Goal: Check status: Check status

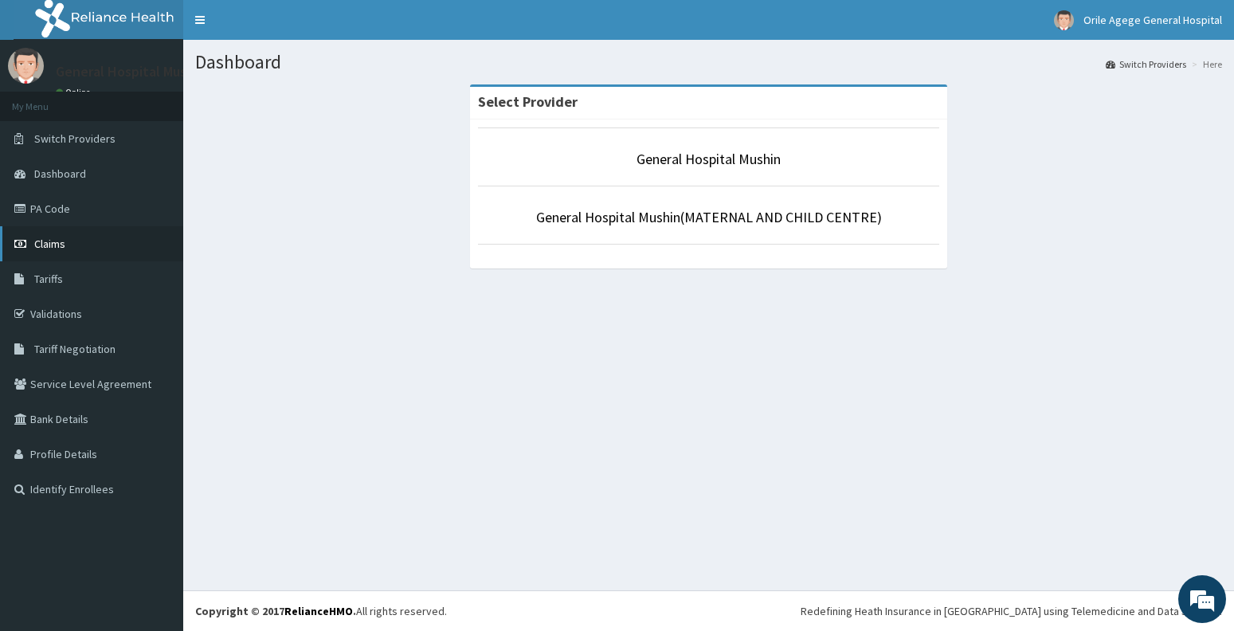
click at [53, 241] on span "Claims" at bounding box center [49, 244] width 31 height 14
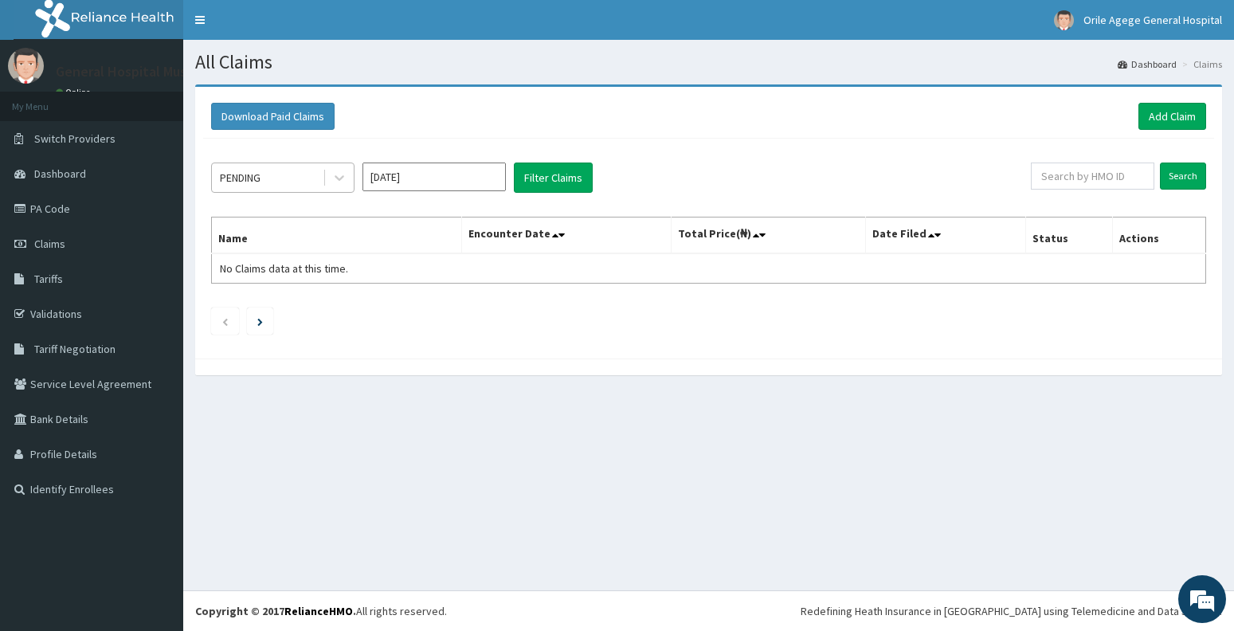
click at [300, 182] on div "PENDING" at bounding box center [267, 177] width 111 height 25
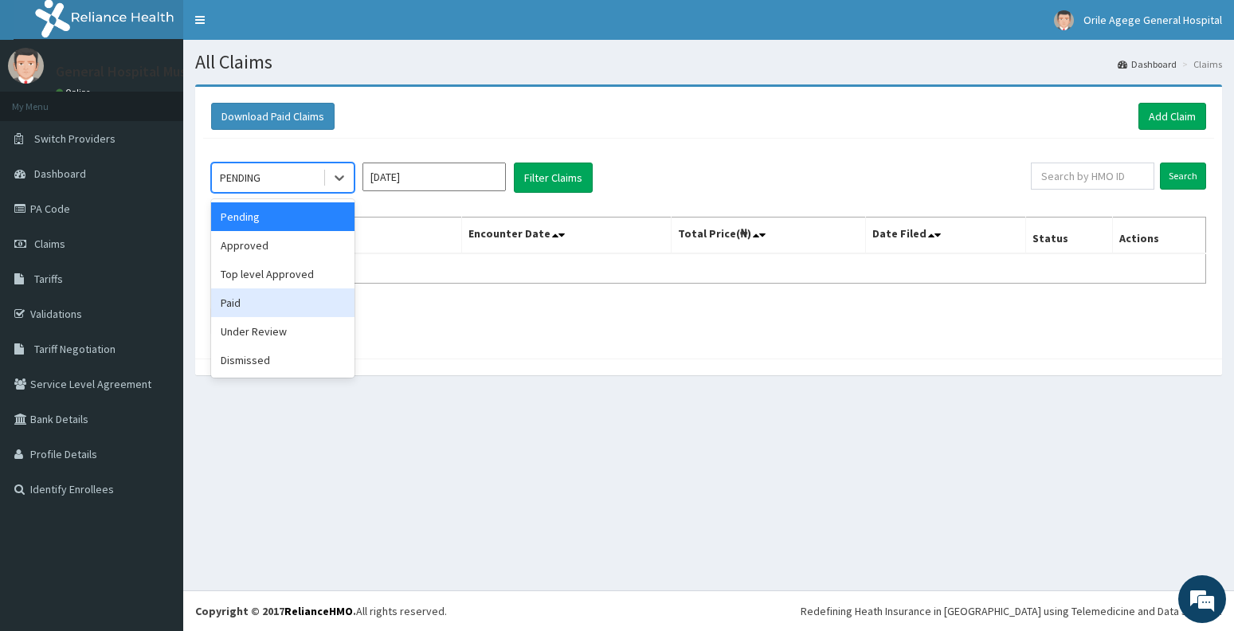
click at [269, 301] on div "Paid" at bounding box center [282, 302] width 143 height 29
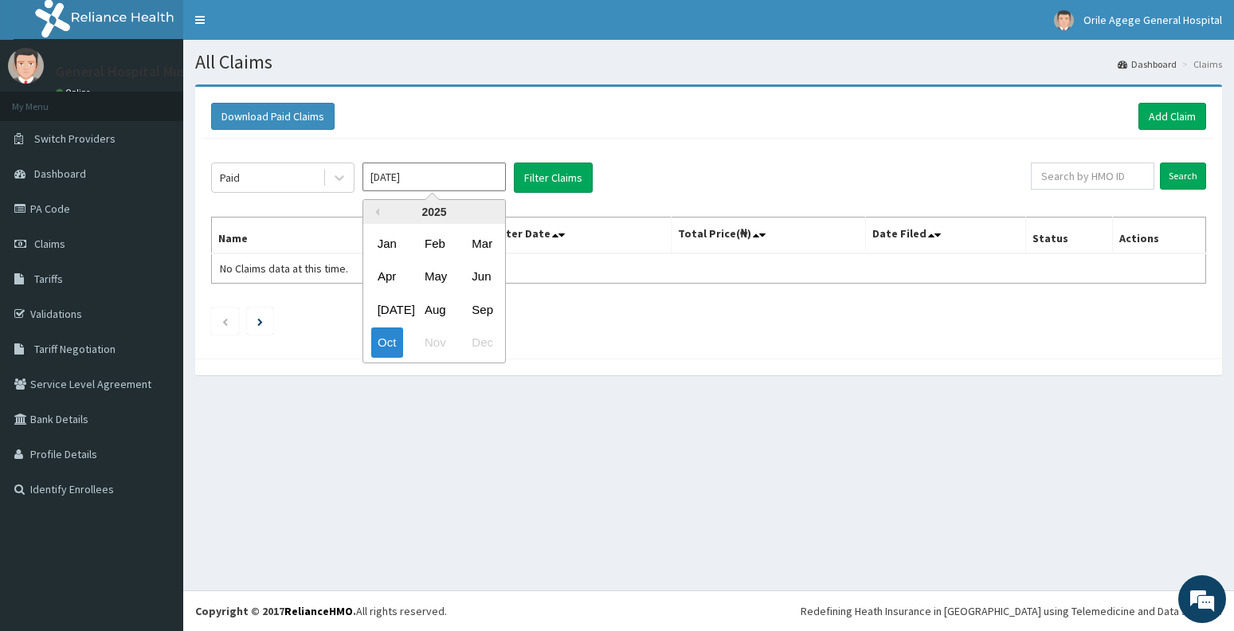
click at [468, 174] on input "[DATE]" at bounding box center [433, 176] width 143 height 29
click at [439, 303] on div "Aug" at bounding box center [434, 309] width 32 height 29
type input "Aug 2025"
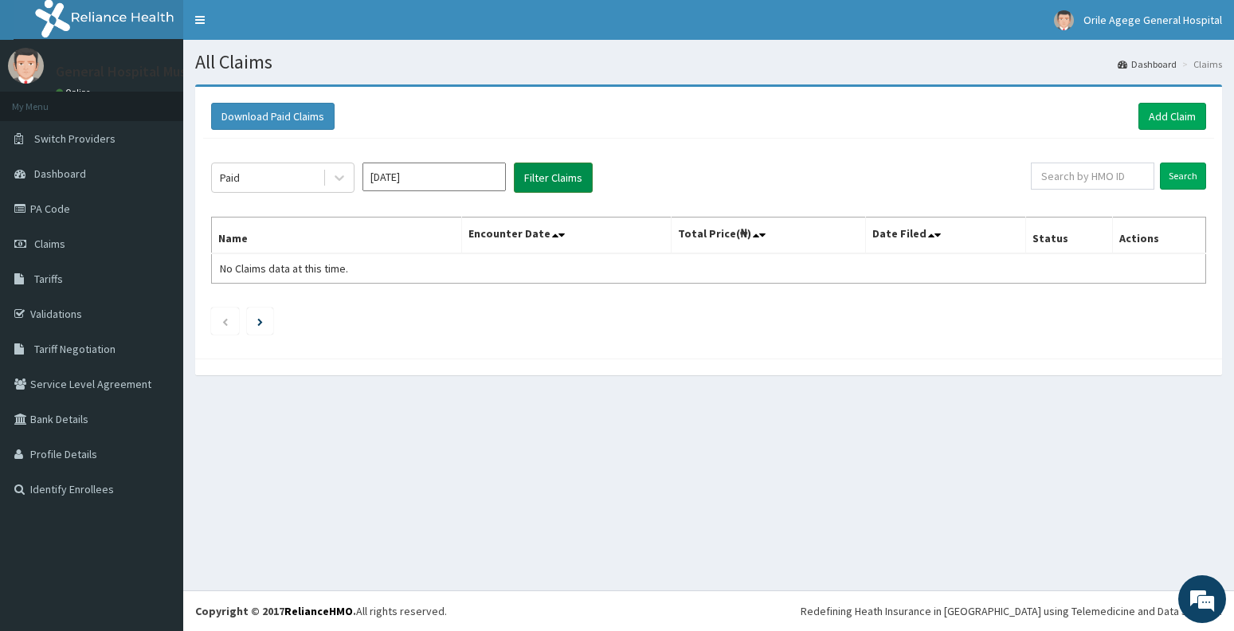
click at [560, 173] on button "Filter Claims" at bounding box center [553, 177] width 79 height 30
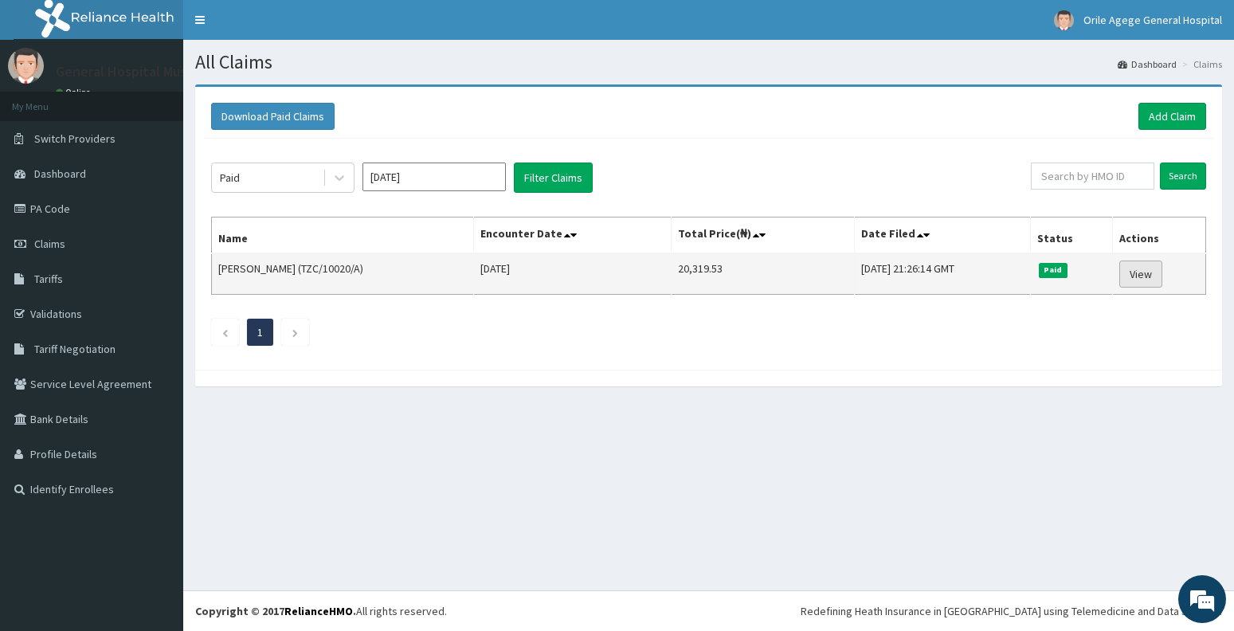
click at [1137, 275] on link "View" at bounding box center [1140, 273] width 43 height 27
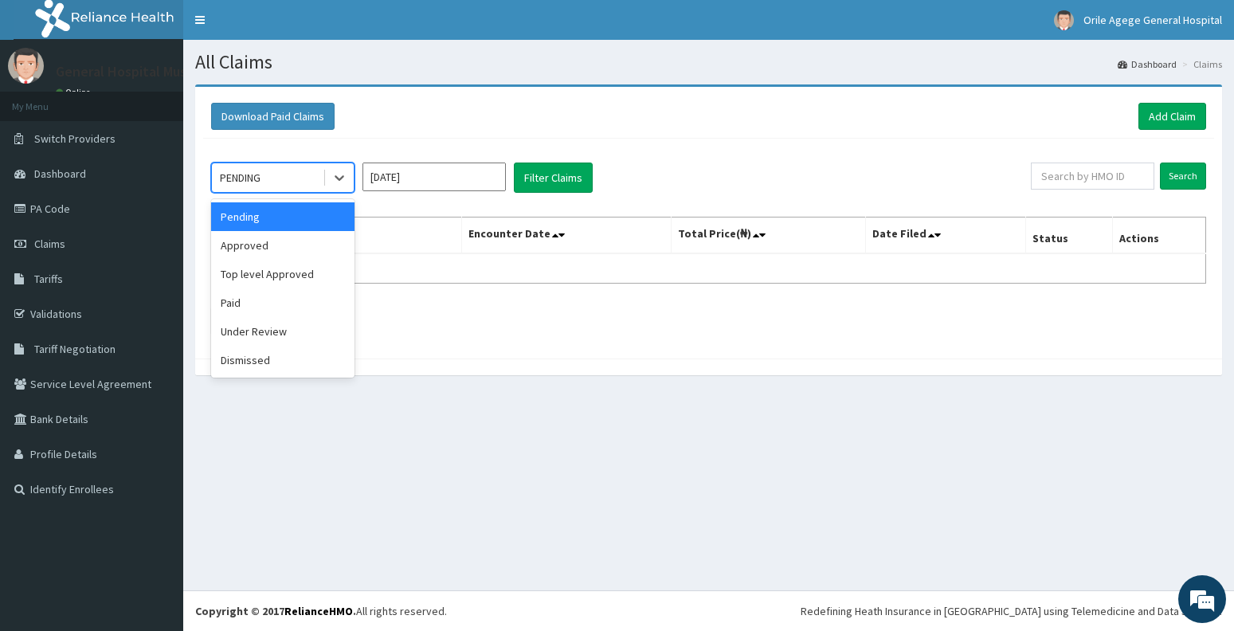
click at [314, 181] on div "PENDING" at bounding box center [267, 177] width 111 height 25
click at [279, 296] on div "Paid" at bounding box center [282, 302] width 143 height 29
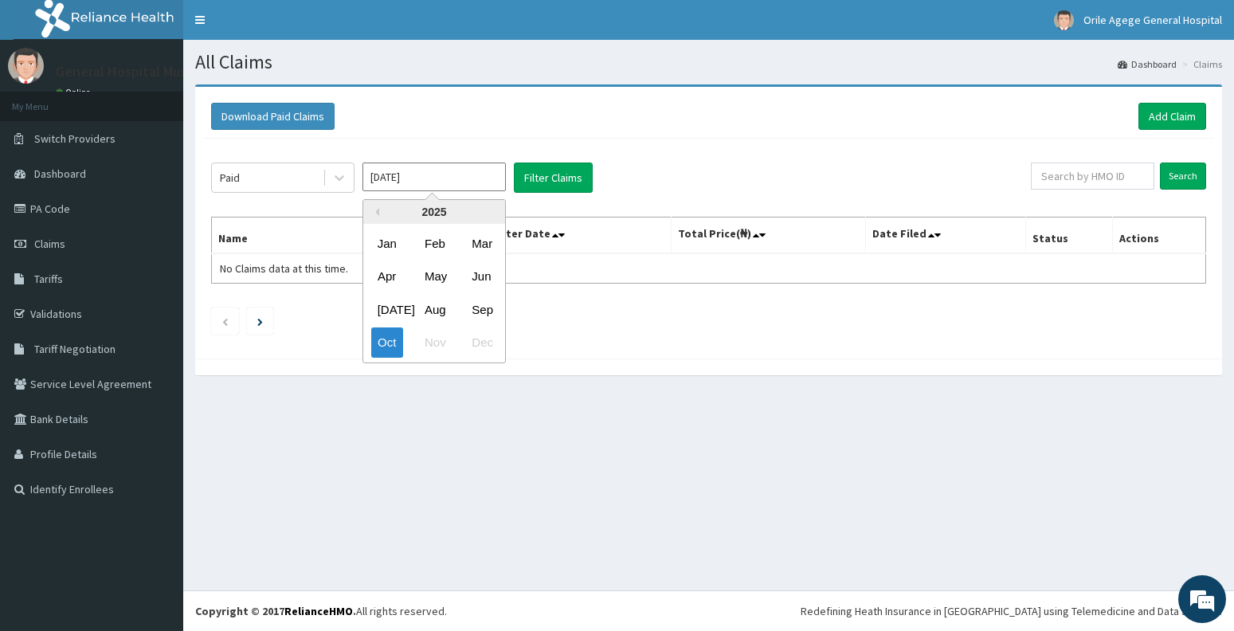
click at [435, 178] on input "Oct 2025" at bounding box center [433, 176] width 143 height 29
click at [437, 313] on div "Aug" at bounding box center [434, 309] width 32 height 29
click at [268, 180] on div "Paid" at bounding box center [267, 177] width 111 height 25
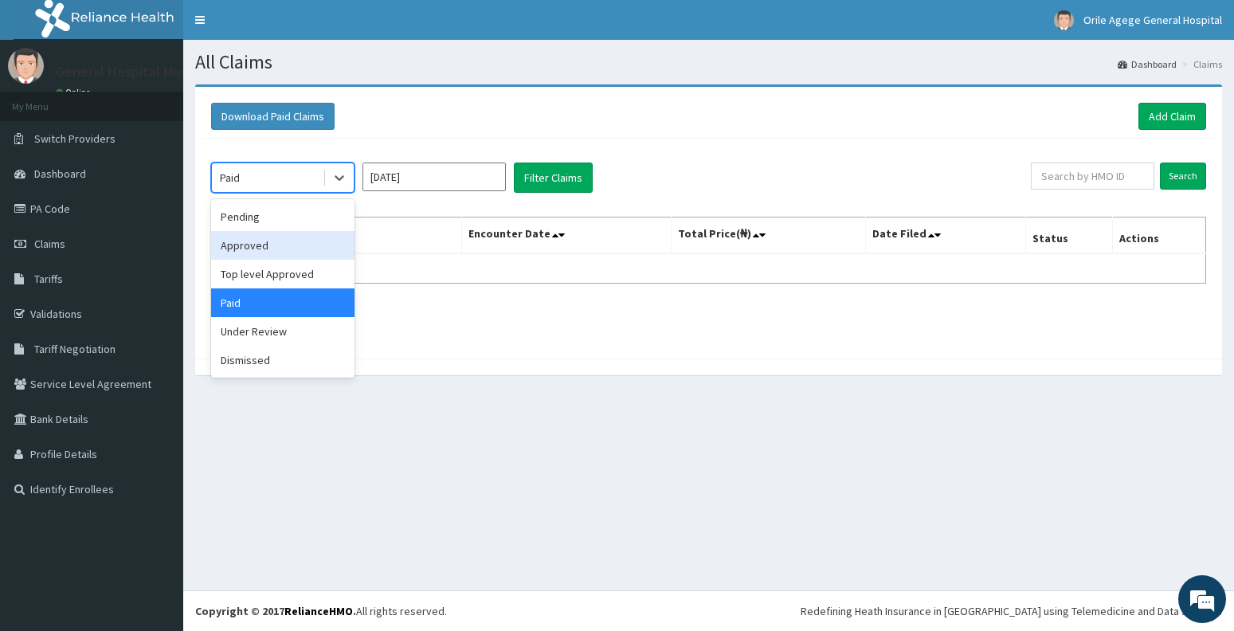
click at [249, 251] on div "Approved" at bounding box center [282, 245] width 143 height 29
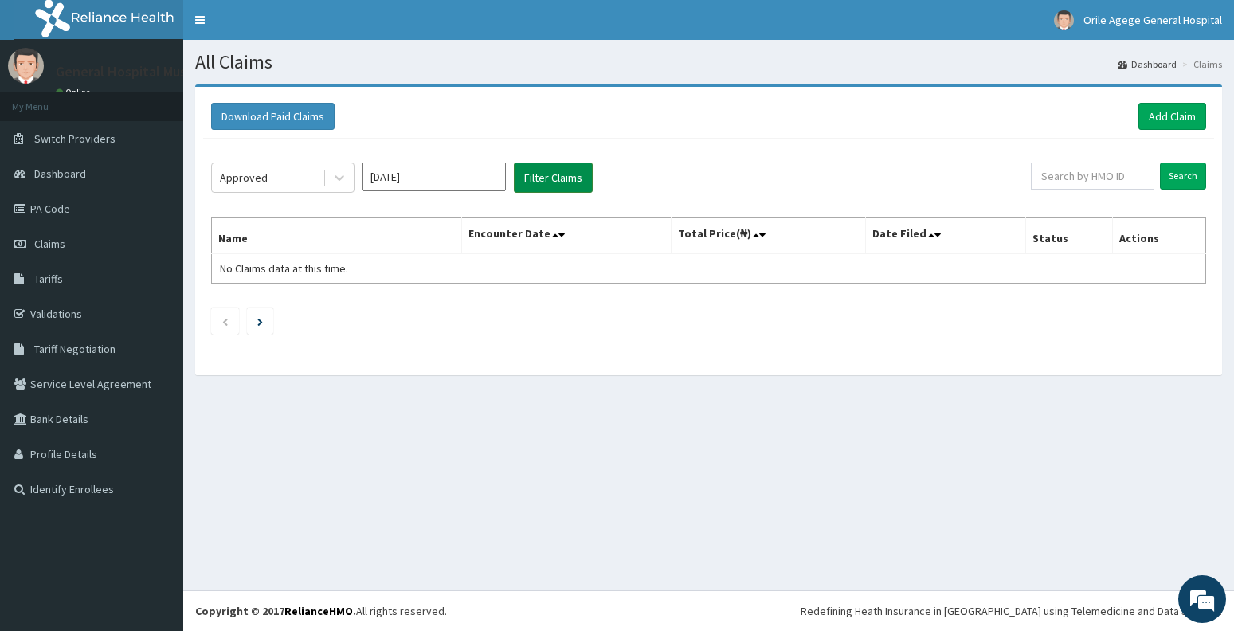
click at [541, 170] on button "Filter Claims" at bounding box center [553, 177] width 79 height 30
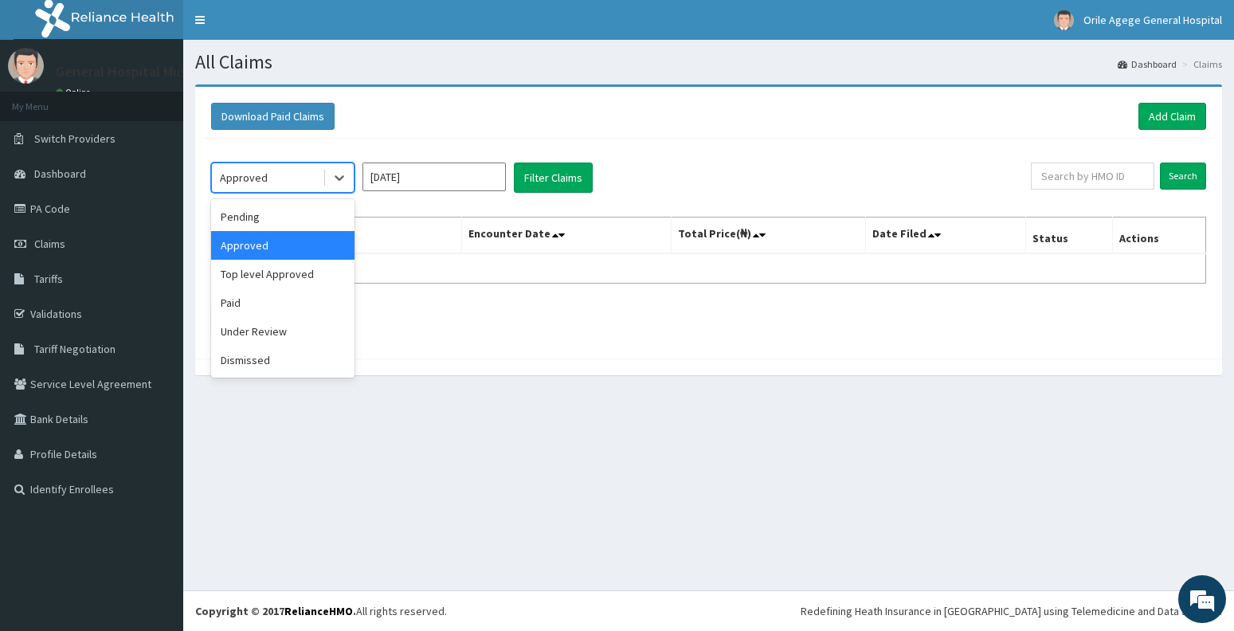
click at [292, 190] on div "Approved" at bounding box center [267, 177] width 111 height 25
click at [265, 331] on div "Under Review" at bounding box center [282, 331] width 143 height 29
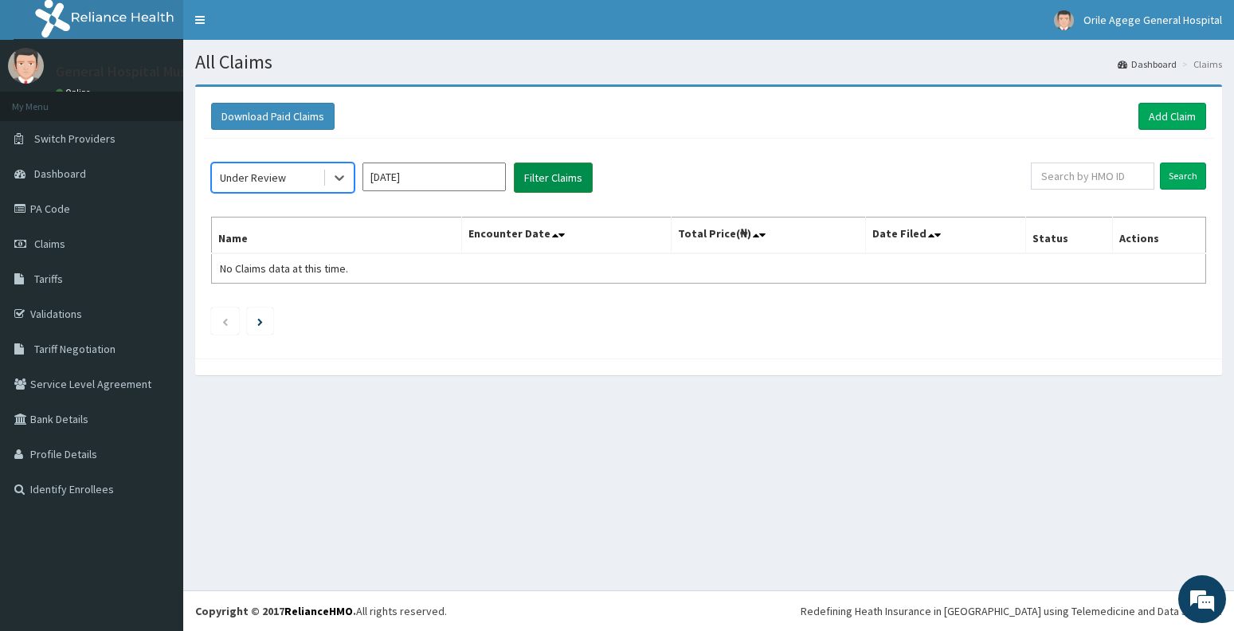
click at [557, 175] on button "Filter Claims" at bounding box center [553, 177] width 79 height 30
click at [290, 180] on div "Under Review" at bounding box center [267, 177] width 111 height 25
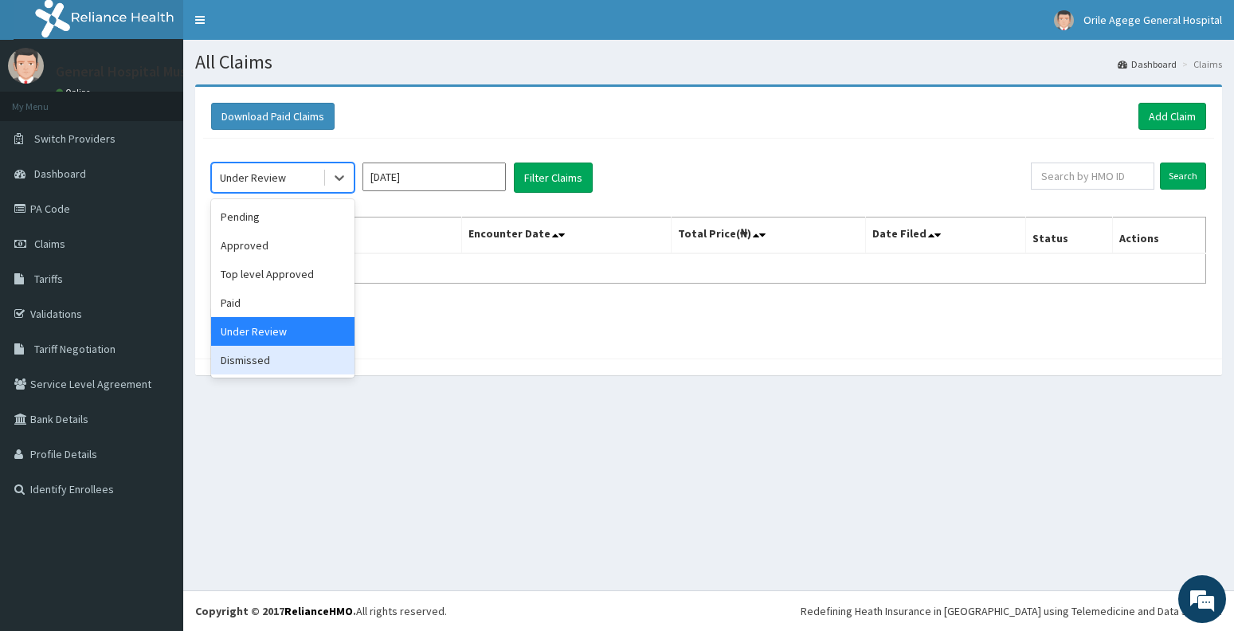
click at [265, 361] on div "Dismissed" at bounding box center [282, 360] width 143 height 29
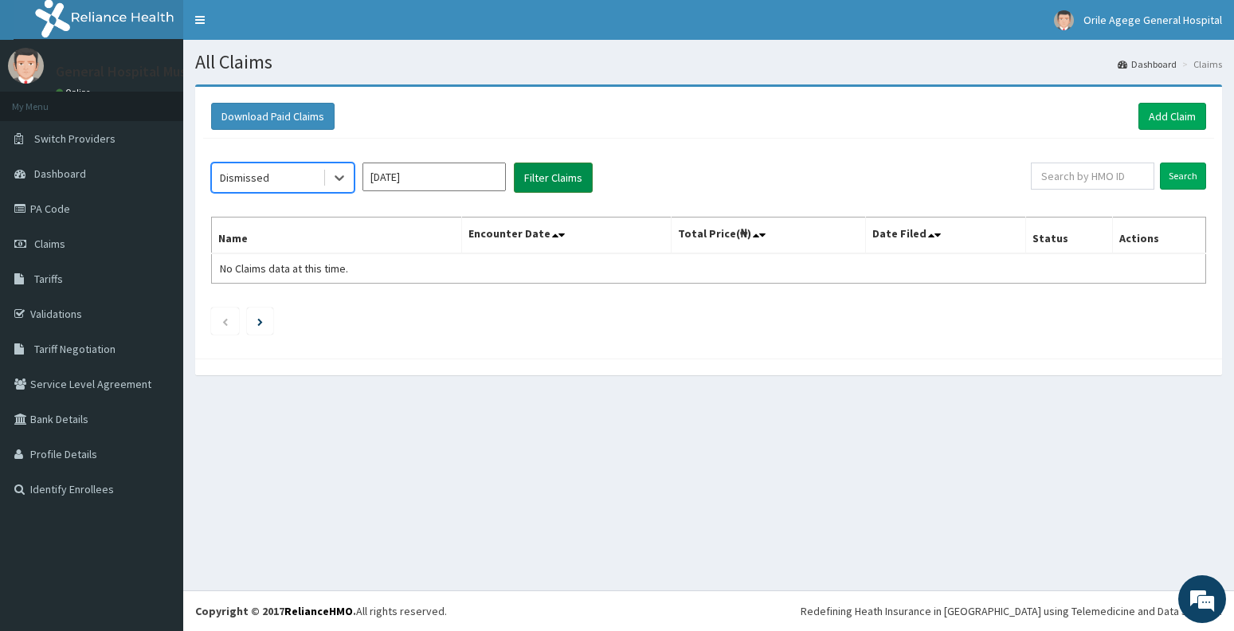
click at [534, 174] on button "Filter Claims" at bounding box center [553, 177] width 79 height 30
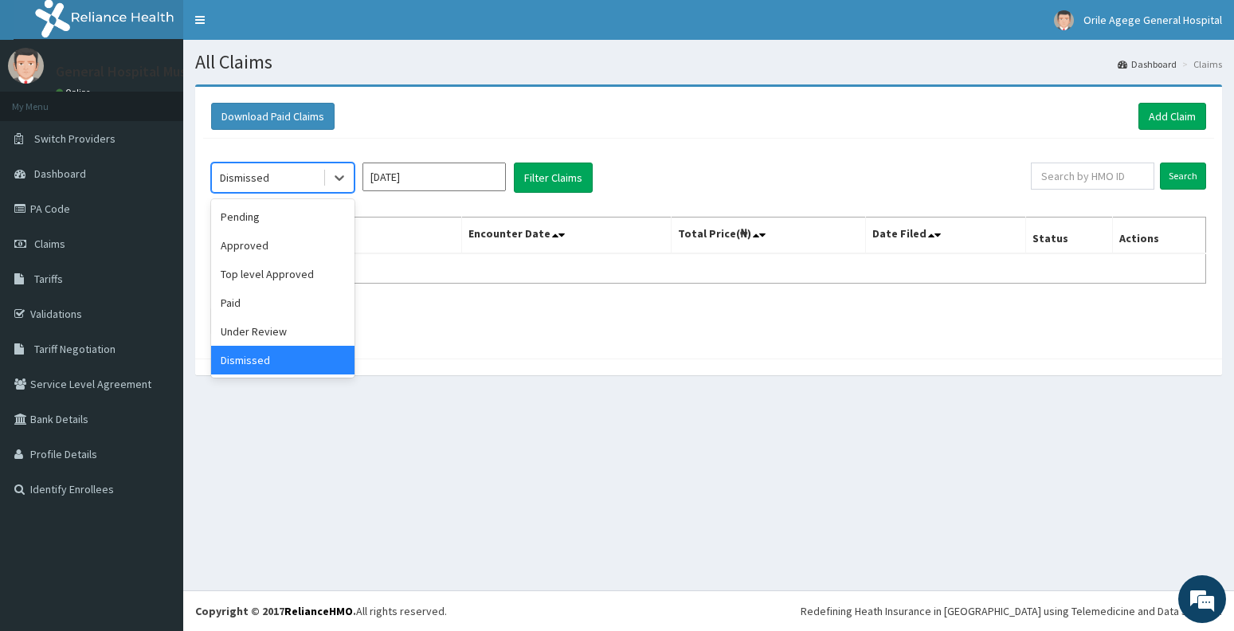
click at [288, 180] on div "Dismissed" at bounding box center [267, 177] width 111 height 25
click at [270, 297] on div "Paid" at bounding box center [282, 302] width 143 height 29
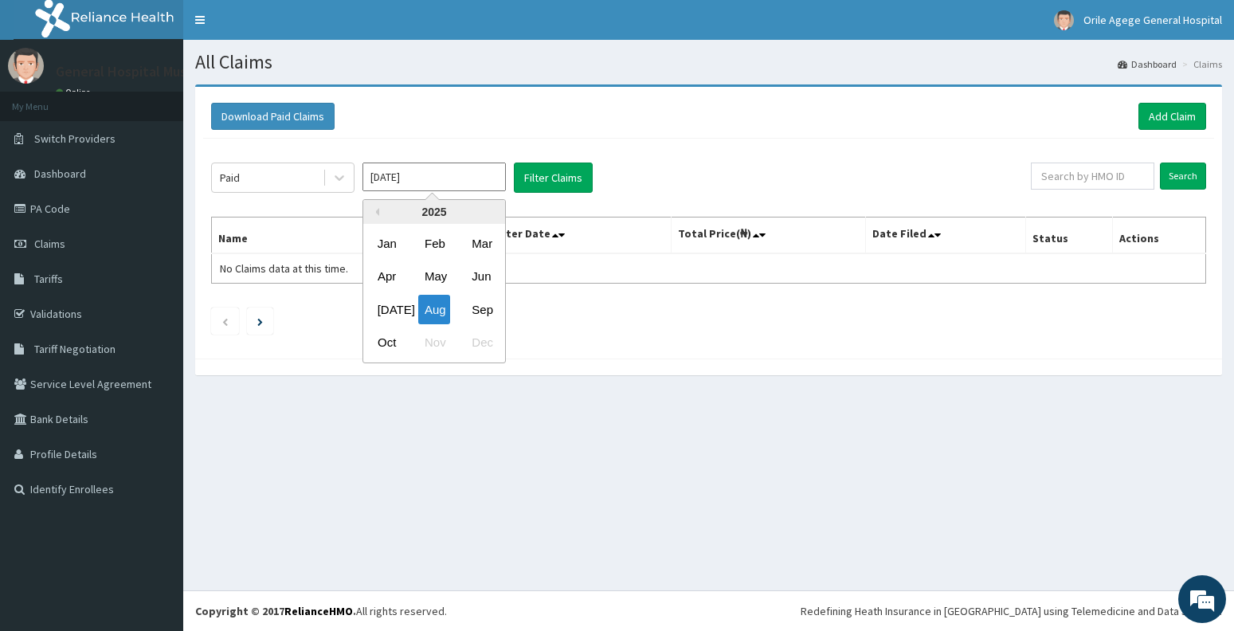
click at [464, 172] on input "Aug 2025" at bounding box center [433, 176] width 143 height 29
click at [483, 315] on div "Sep" at bounding box center [481, 309] width 32 height 29
type input "Sep 2025"
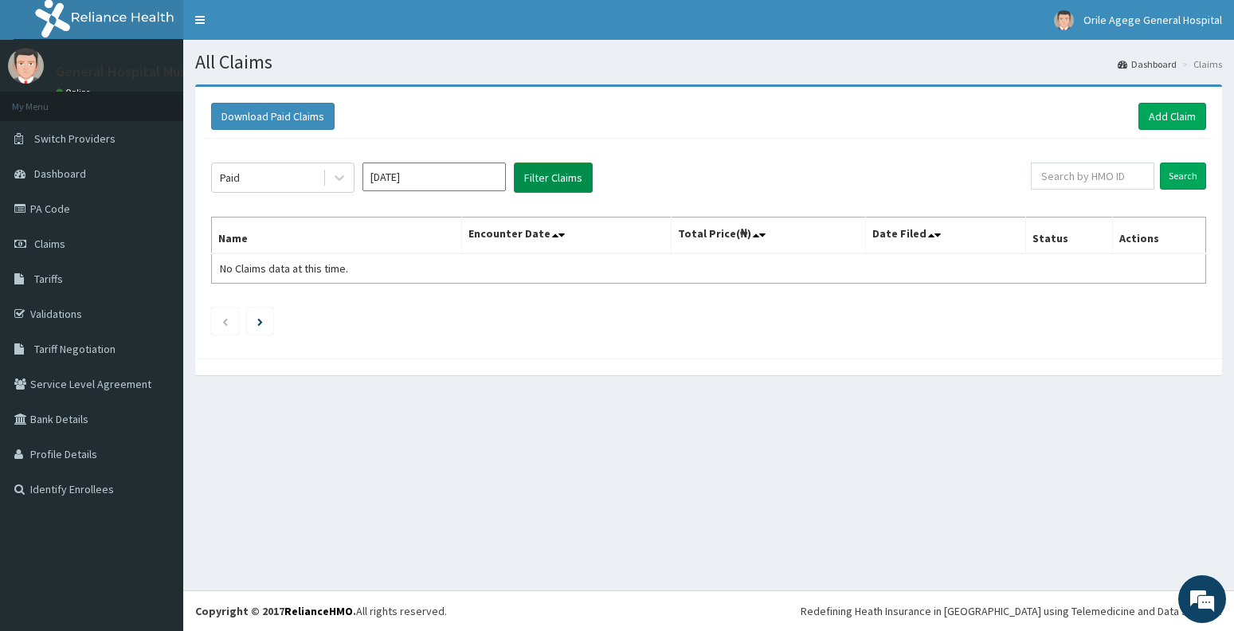
click at [557, 183] on button "Filter Claims" at bounding box center [553, 177] width 79 height 30
click at [550, 174] on button "Filter Claims" at bounding box center [553, 177] width 79 height 30
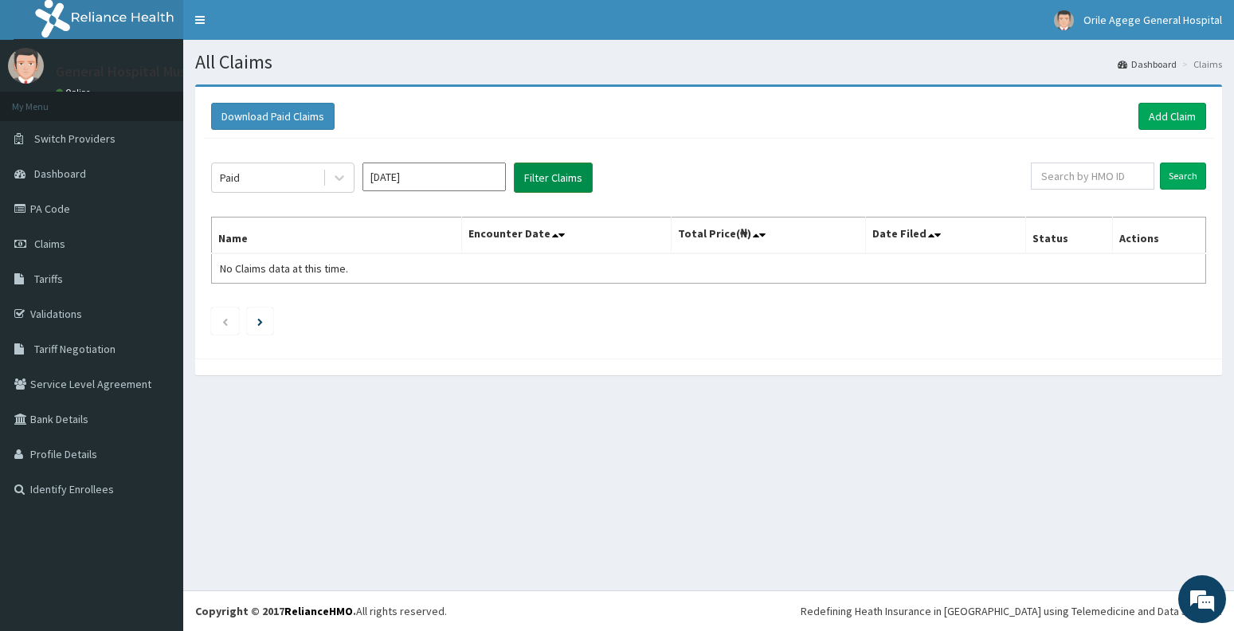
click at [550, 174] on button "Filter Claims" at bounding box center [553, 177] width 79 height 30
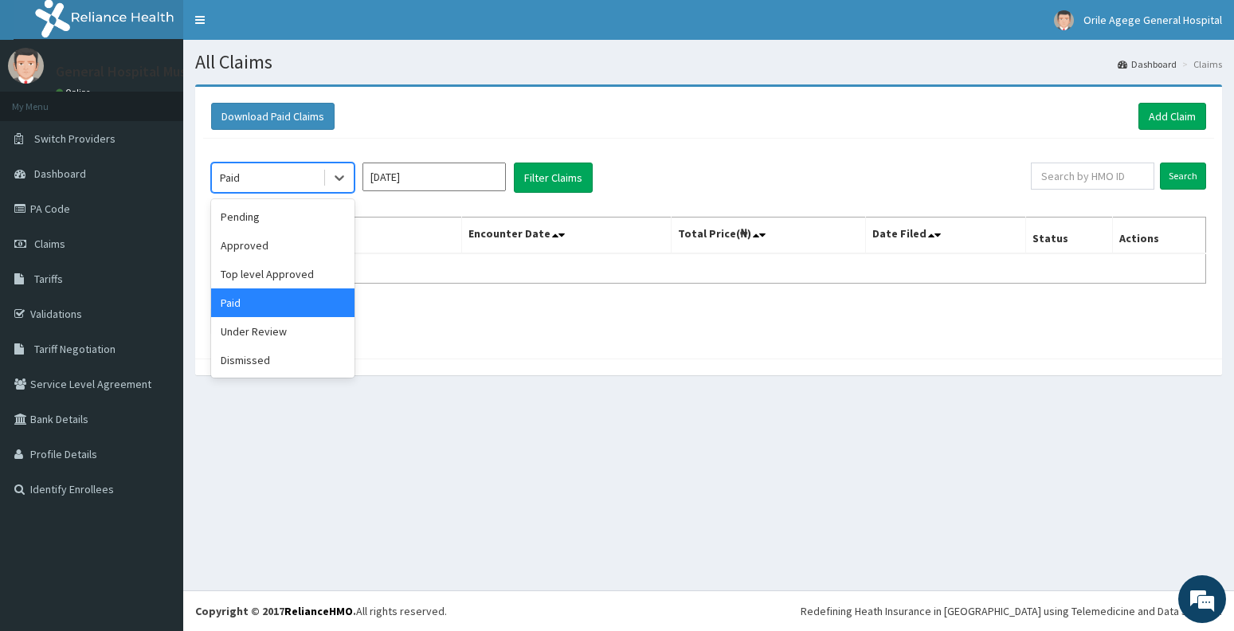
click at [250, 175] on div "Paid" at bounding box center [267, 177] width 111 height 25
click at [253, 248] on div "Approved" at bounding box center [282, 245] width 143 height 29
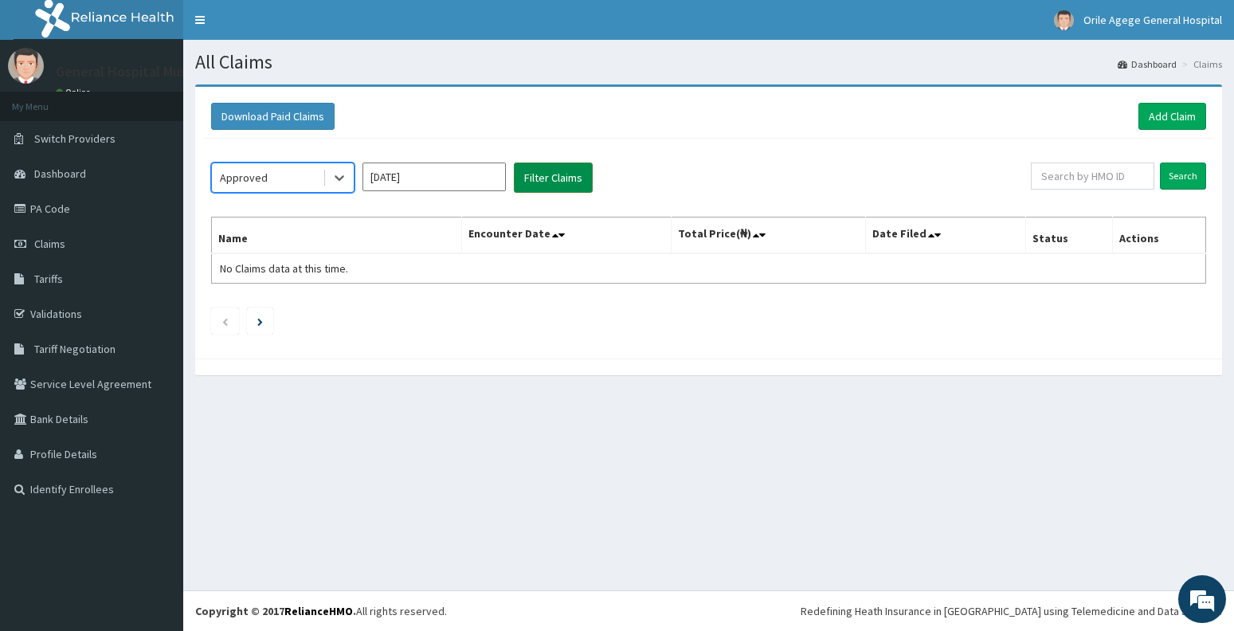
click at [552, 181] on button "Filter Claims" at bounding box center [553, 177] width 79 height 30
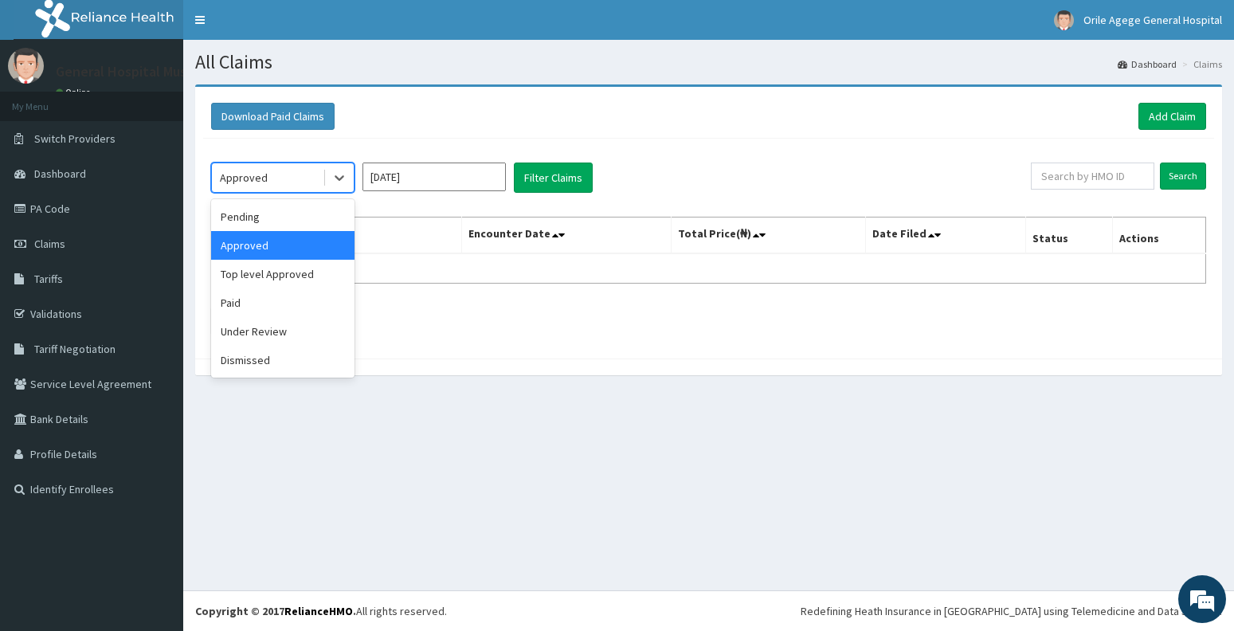
click at [295, 181] on div "Approved" at bounding box center [267, 177] width 111 height 25
click at [280, 310] on div "Paid" at bounding box center [282, 302] width 143 height 29
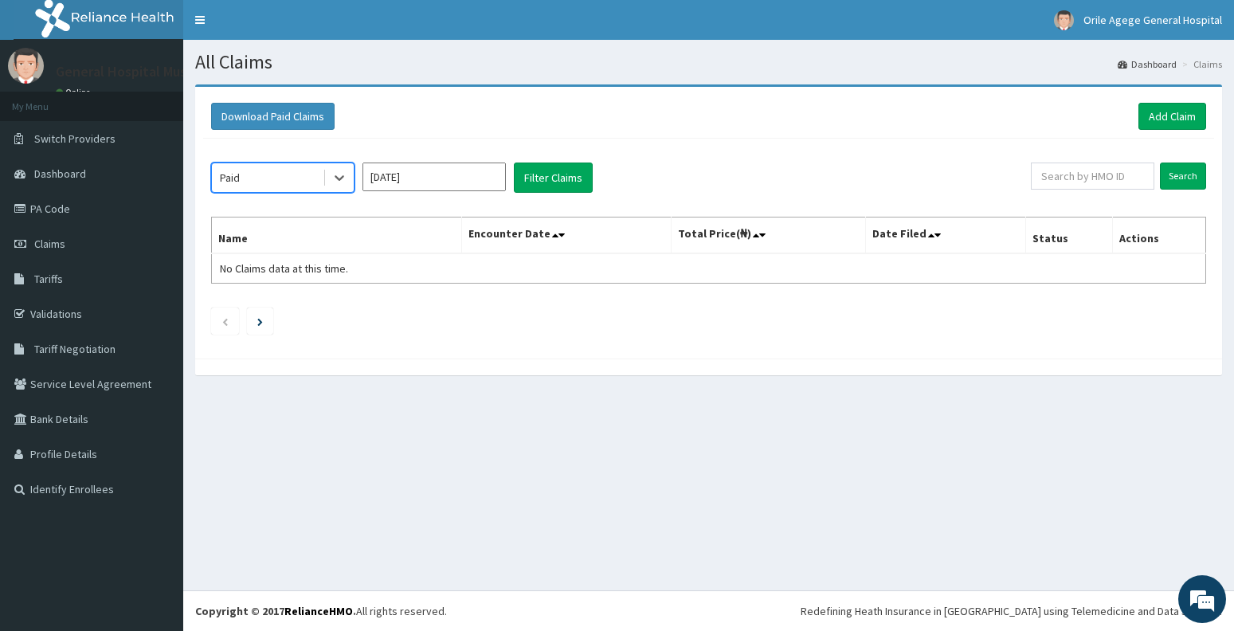
click at [446, 179] on input "Sep 2025" at bounding box center [433, 176] width 143 height 29
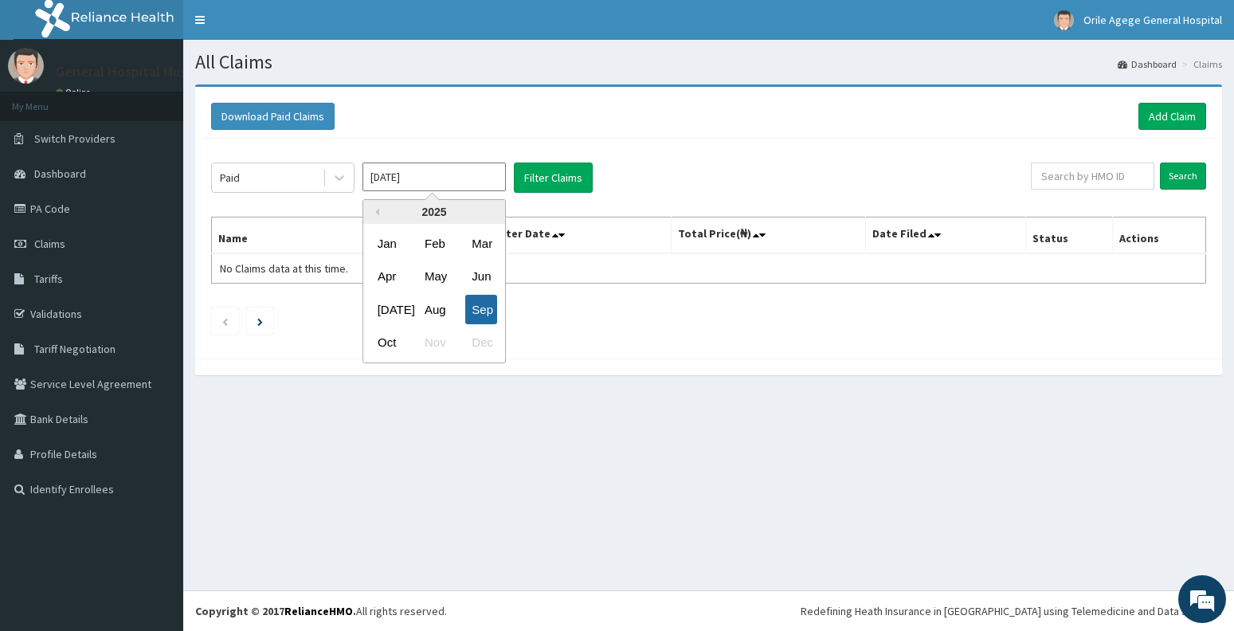
click at [489, 311] on div "Sep" at bounding box center [481, 309] width 32 height 29
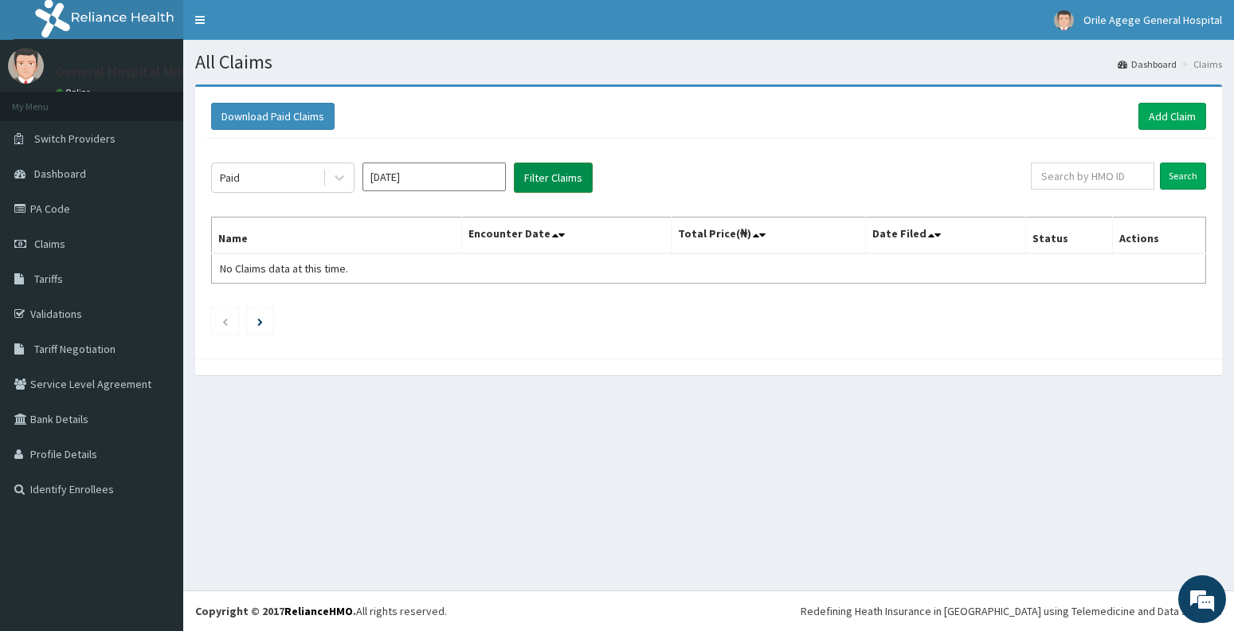
click at [555, 176] on button "Filter Claims" at bounding box center [553, 177] width 79 height 30
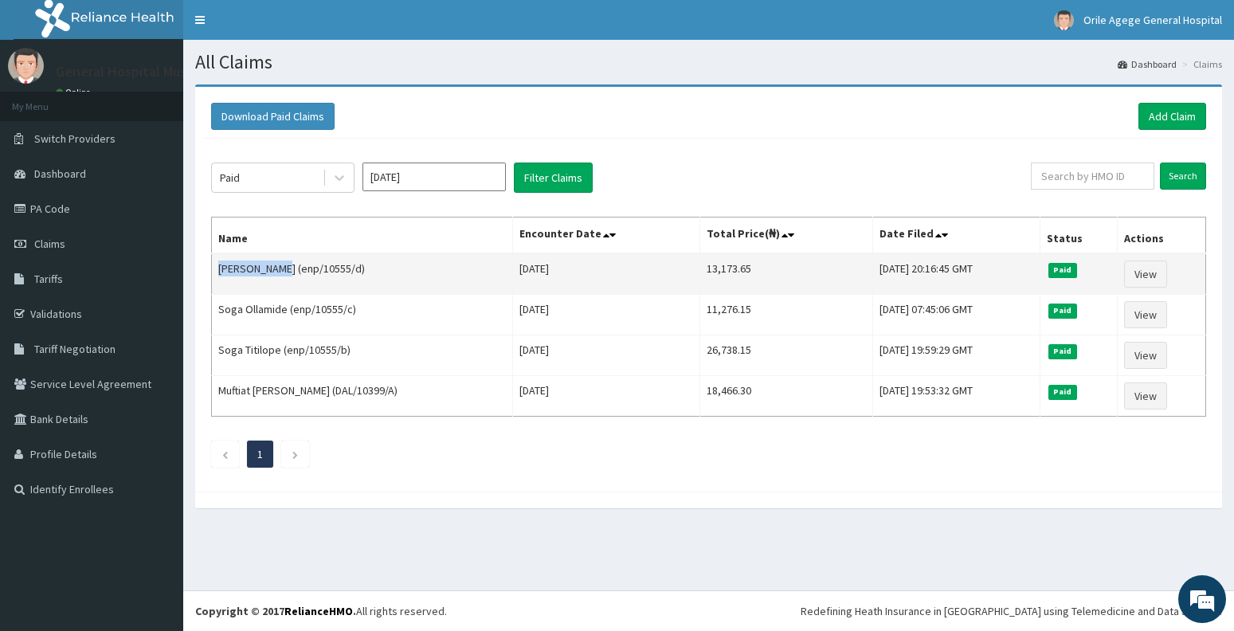
drag, startPoint x: 213, startPoint y: 269, endPoint x: 284, endPoint y: 280, distance: 71.8
click at [284, 280] on td "Soga Ayomide (enp/10555/d)" at bounding box center [362, 273] width 301 height 41
copy td "Soga Ayomide"
drag, startPoint x: 292, startPoint y: 267, endPoint x: 347, endPoint y: 271, distance: 55.1
click at [347, 271] on td "Soga Ayomide (enp/10555/d)" at bounding box center [362, 273] width 301 height 41
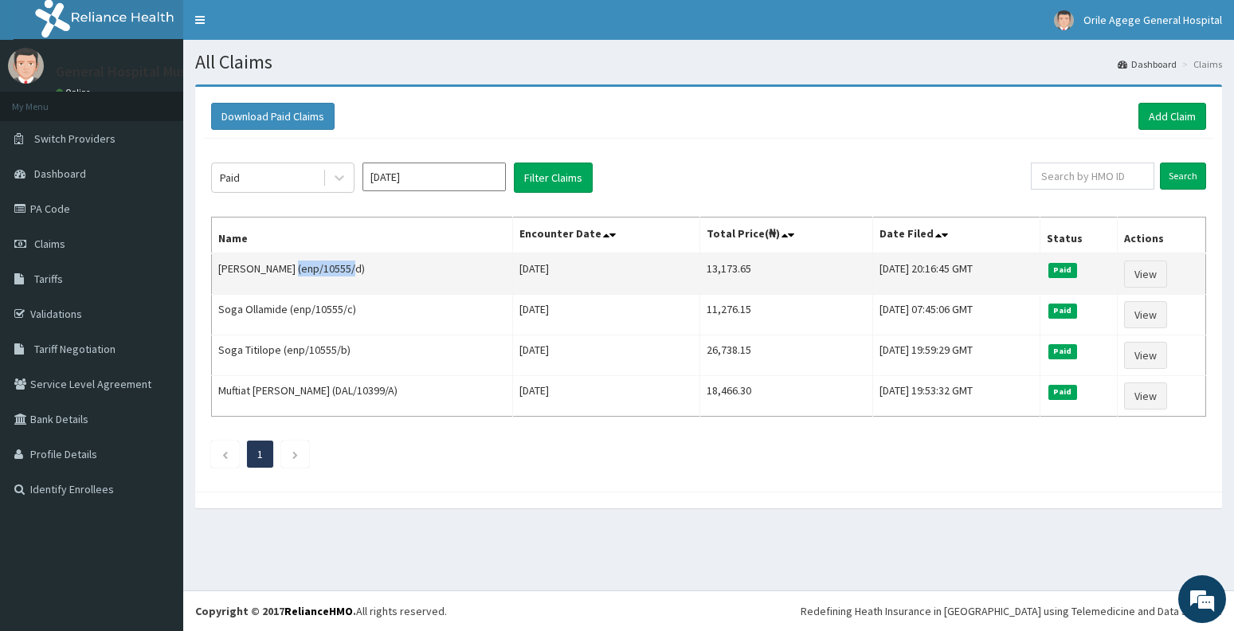
copy td "enp/10555/d"
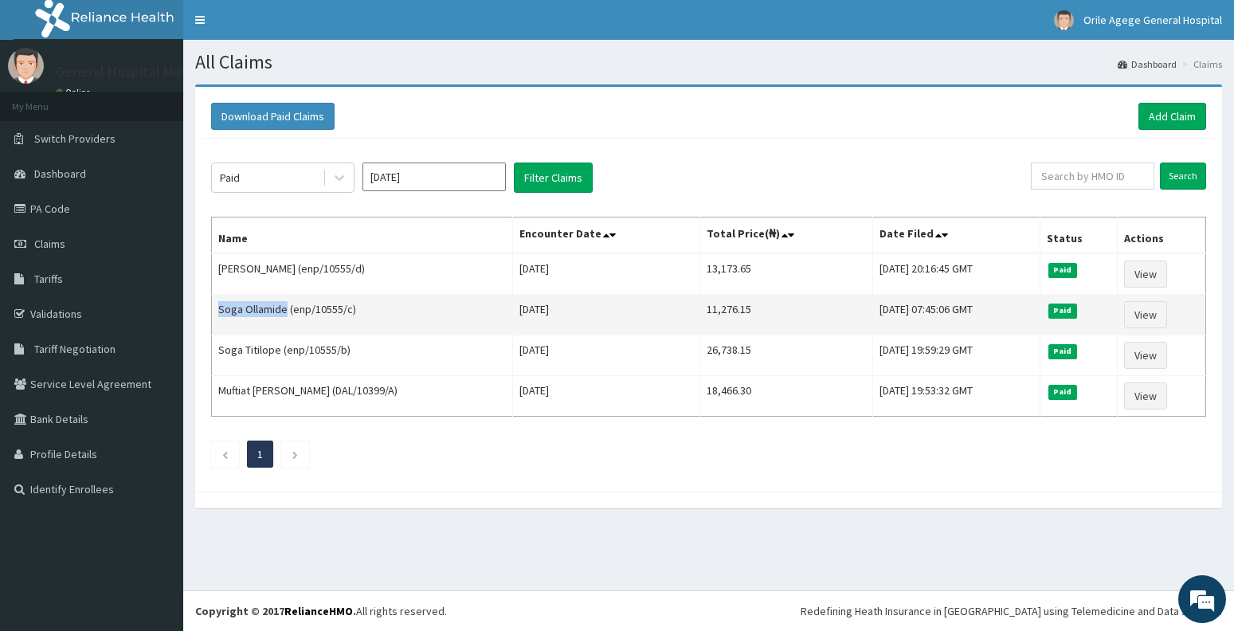
drag, startPoint x: 218, startPoint y: 301, endPoint x: 284, endPoint y: 309, distance: 66.6
click at [284, 309] on td "Soga Ollamide (enp/10555/c)" at bounding box center [362, 315] width 301 height 41
copy td "Soga Ollamide"
drag, startPoint x: 290, startPoint y: 312, endPoint x: 351, endPoint y: 320, distance: 61.9
click at [351, 320] on td "Soga Ollamide (enp/10555/c)" at bounding box center [362, 315] width 301 height 41
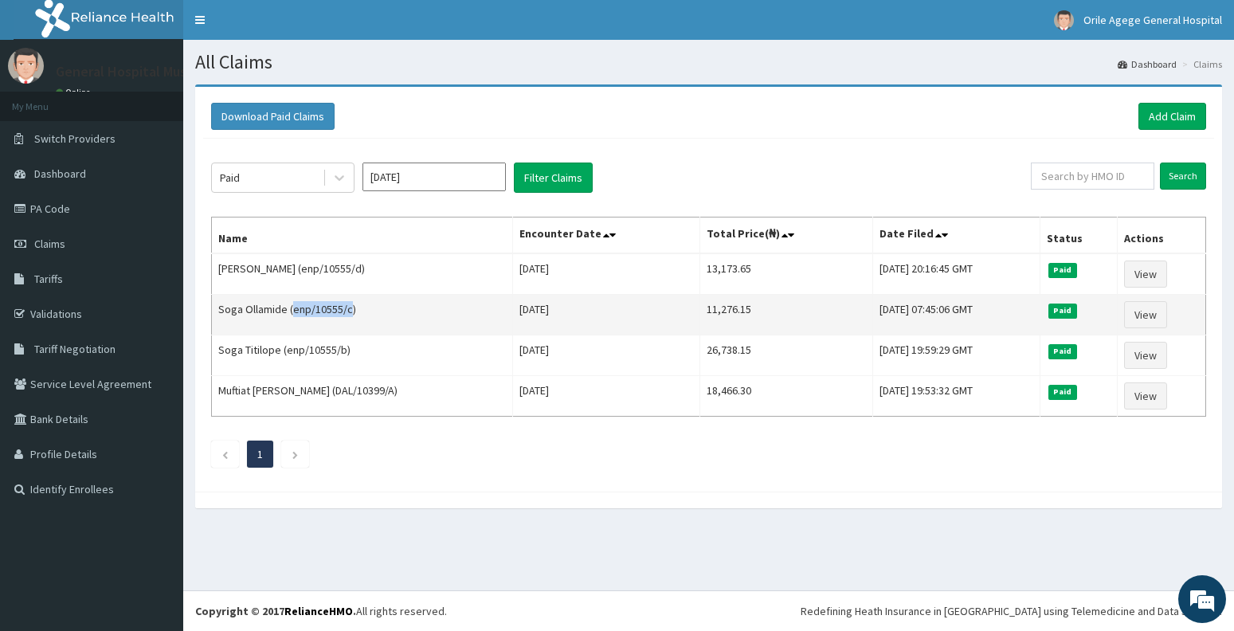
copy td "enp/10555/c"
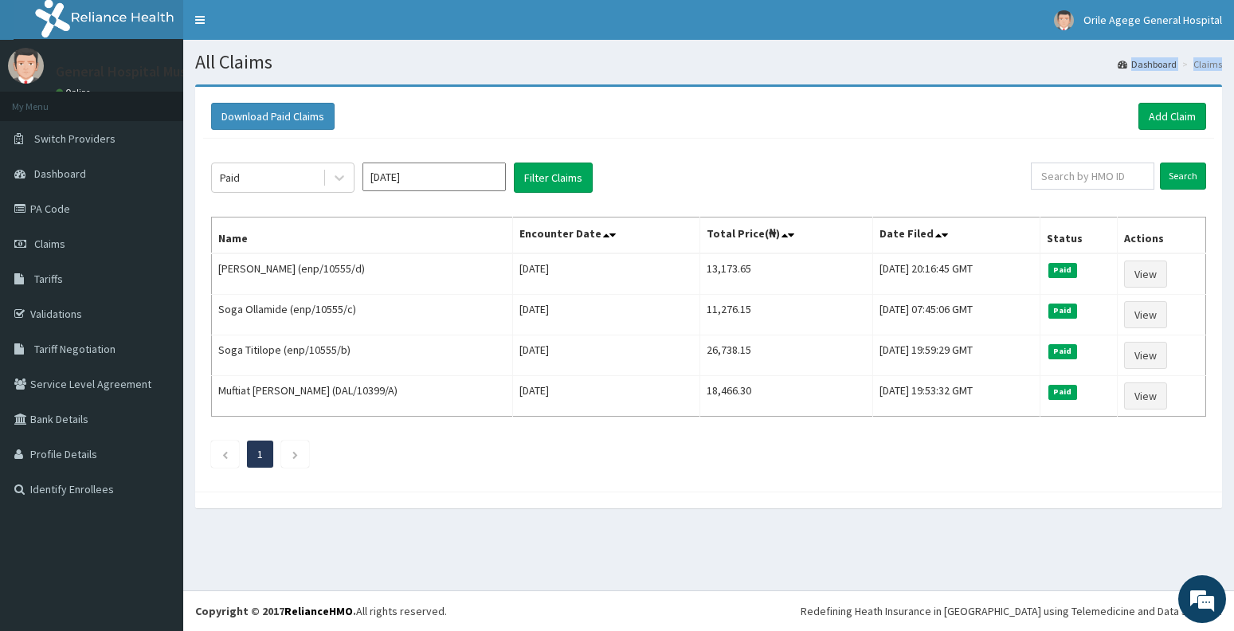
drag, startPoint x: 218, startPoint y: 350, endPoint x: 314, endPoint y: 63, distance: 302.3
click at [315, 59] on div "All Claims Dashboard Claims Download Paid Claims Add Claim × Note you can only …" at bounding box center [708, 315] width 1051 height 550
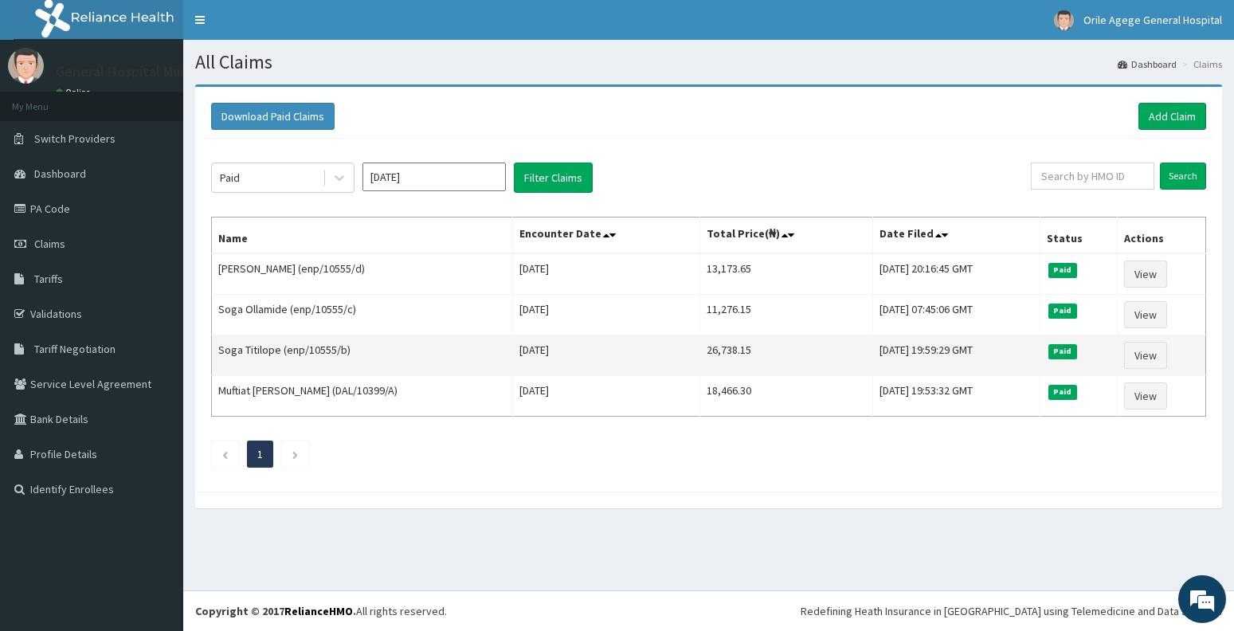
click at [217, 350] on td "Soga Titilope (enp/10555/b)" at bounding box center [362, 355] width 301 height 41
drag, startPoint x: 217, startPoint y: 350, endPoint x: 298, endPoint y: 359, distance: 81.7
click at [298, 359] on td "Soga Titilope (enp/10555/b)" at bounding box center [362, 355] width 301 height 41
copy td "Soga Titilope (enp"
click at [303, 342] on td "Soga Titilope (enp/10555/b)" at bounding box center [362, 355] width 301 height 41
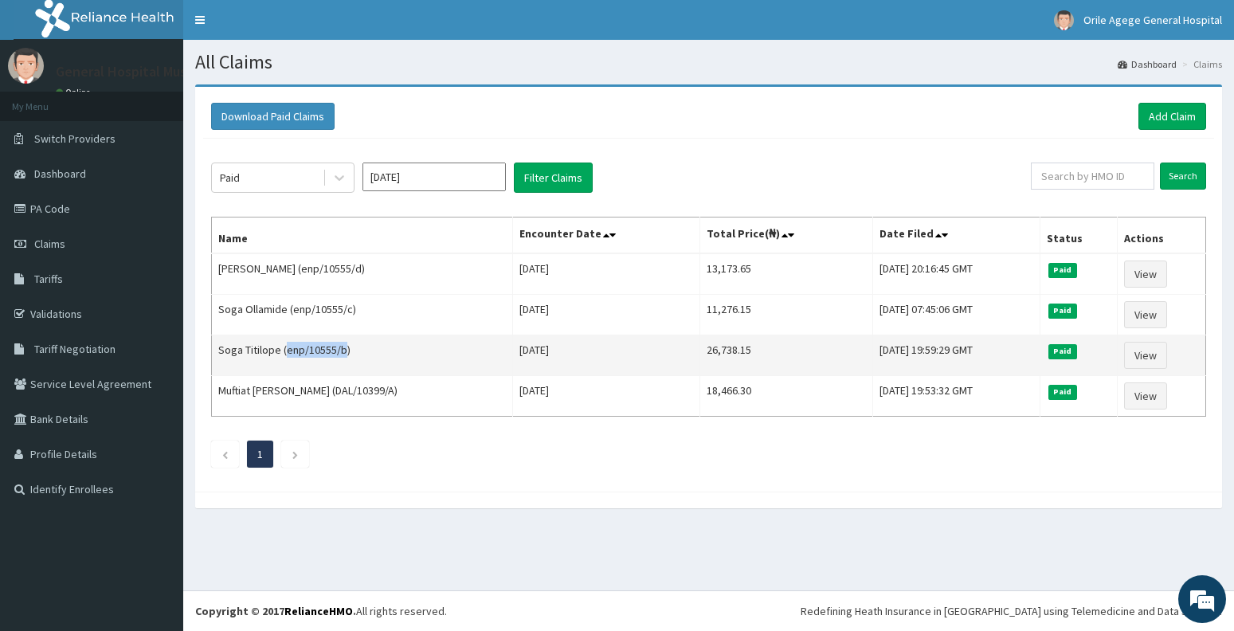
drag, startPoint x: 287, startPoint y: 349, endPoint x: 343, endPoint y: 351, distance: 55.8
click at [343, 351] on td "Soga Titilope (enp/10555/b)" at bounding box center [362, 355] width 301 height 41
copy td "enp/10555/b"
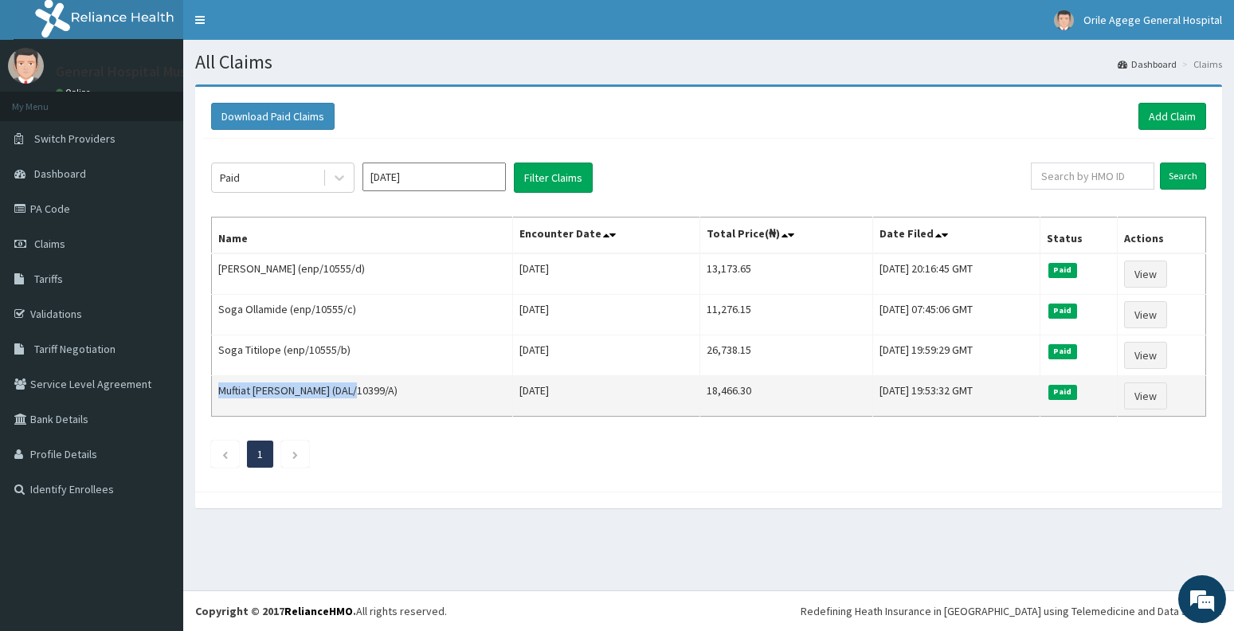
drag, startPoint x: 215, startPoint y: 390, endPoint x: 347, endPoint y: 405, distance: 133.1
click at [347, 405] on td "Muftiat Afolashade Babajide (DAL/10399/A)" at bounding box center [362, 396] width 301 height 41
copy td "Muftiat Afolashade Babajide"
drag, startPoint x: 352, startPoint y: 392, endPoint x: 413, endPoint y: 401, distance: 61.3
click at [413, 401] on td "Muftiat Afolashade Babajide (DAL/10399/A)" at bounding box center [362, 396] width 301 height 41
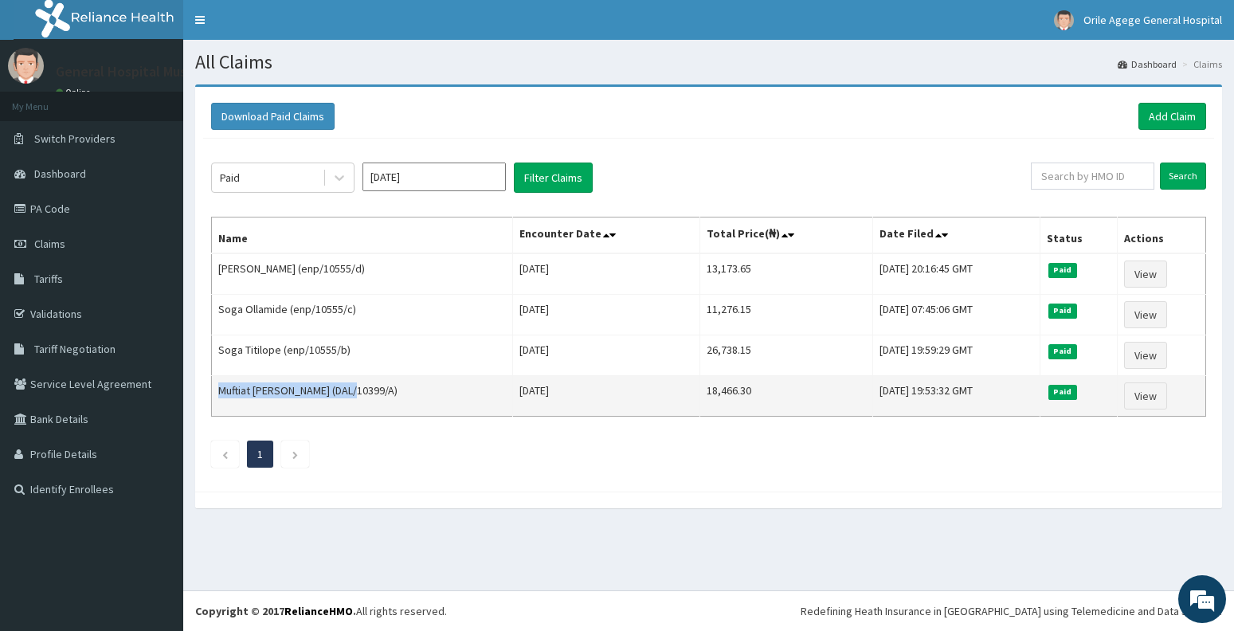
copy td "(DAL/10399/A"
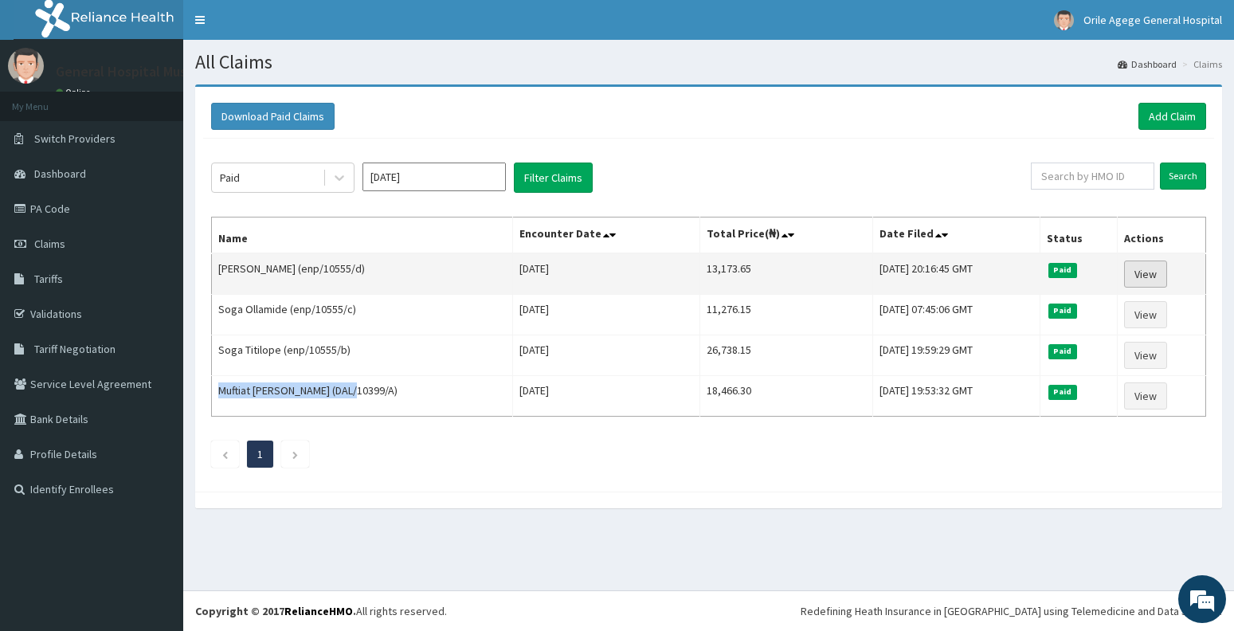
click at [1151, 271] on link "View" at bounding box center [1145, 273] width 43 height 27
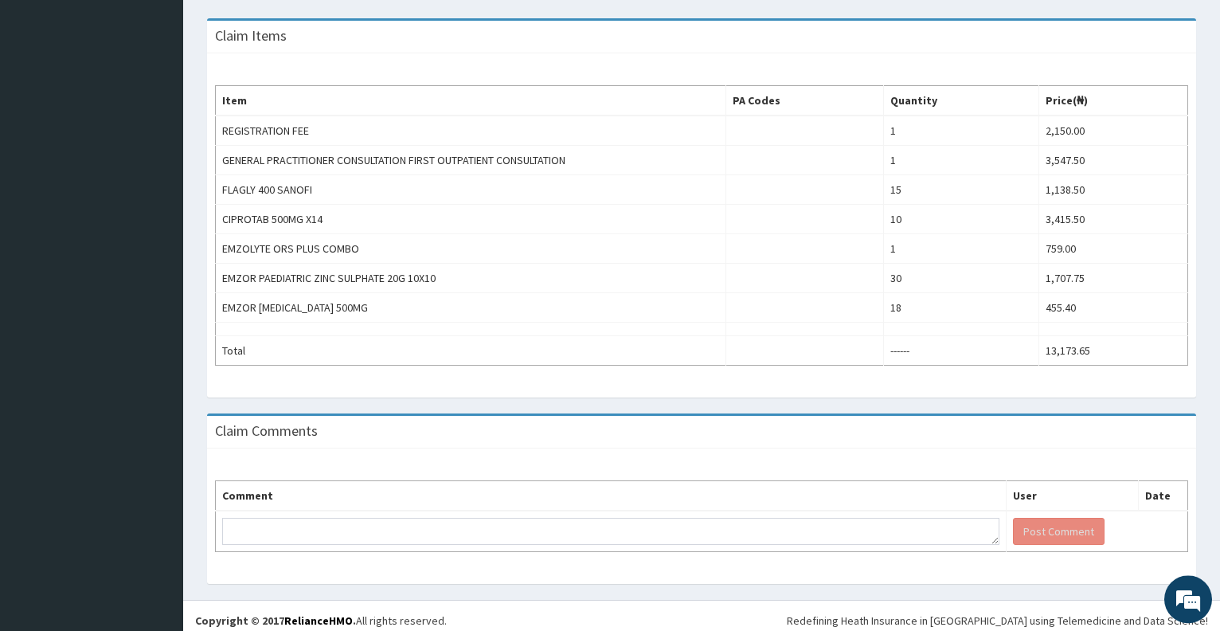
scroll to position [519, 0]
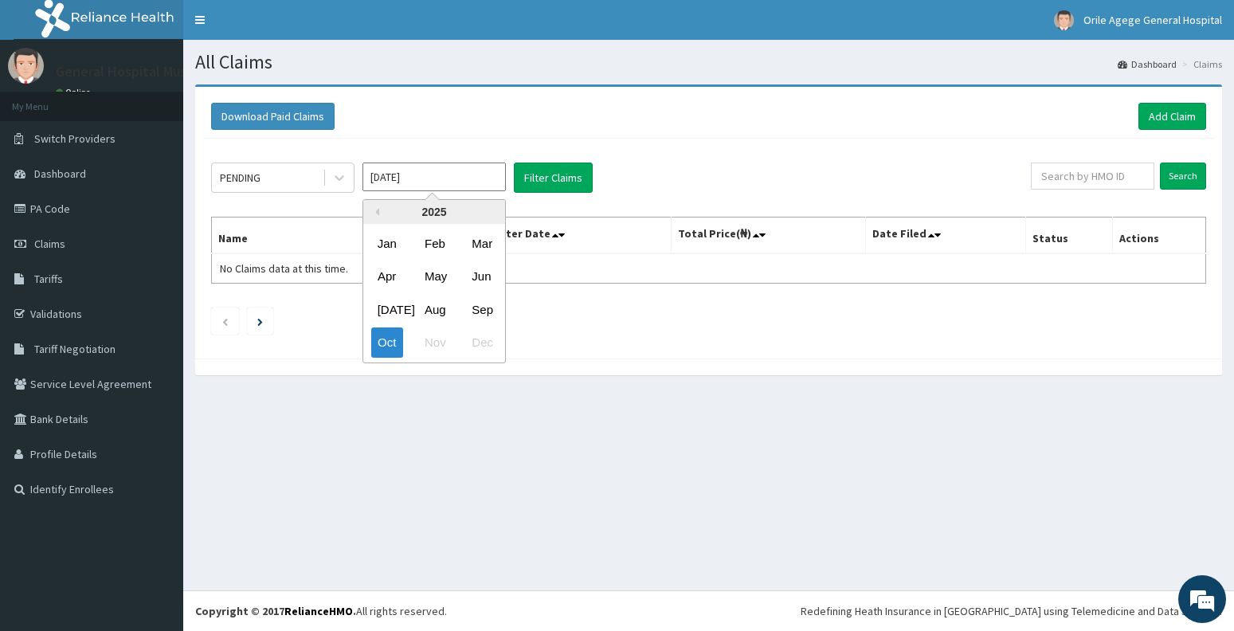
click at [393, 186] on input "[DATE]" at bounding box center [433, 176] width 143 height 29
click at [476, 315] on div "Sep" at bounding box center [481, 309] width 32 height 29
type input "[DATE]"
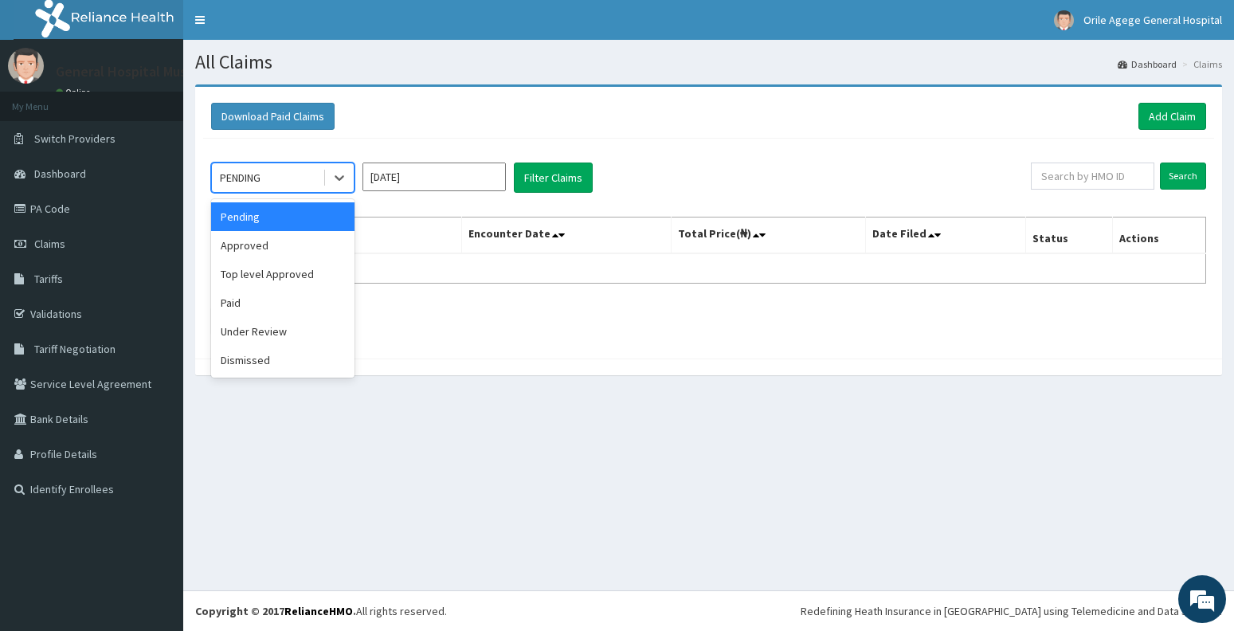
click at [289, 175] on div "PENDING" at bounding box center [267, 177] width 111 height 25
click at [250, 307] on div "Paid" at bounding box center [282, 302] width 143 height 29
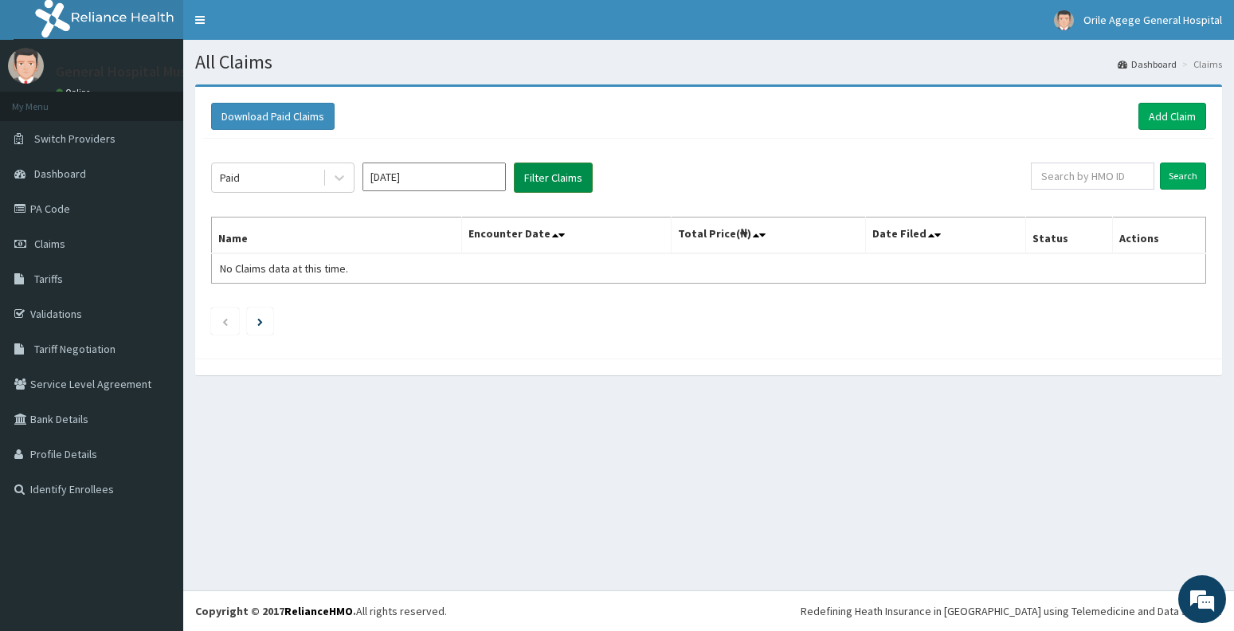
click at [555, 181] on button "Filter Claims" at bounding box center [553, 177] width 79 height 30
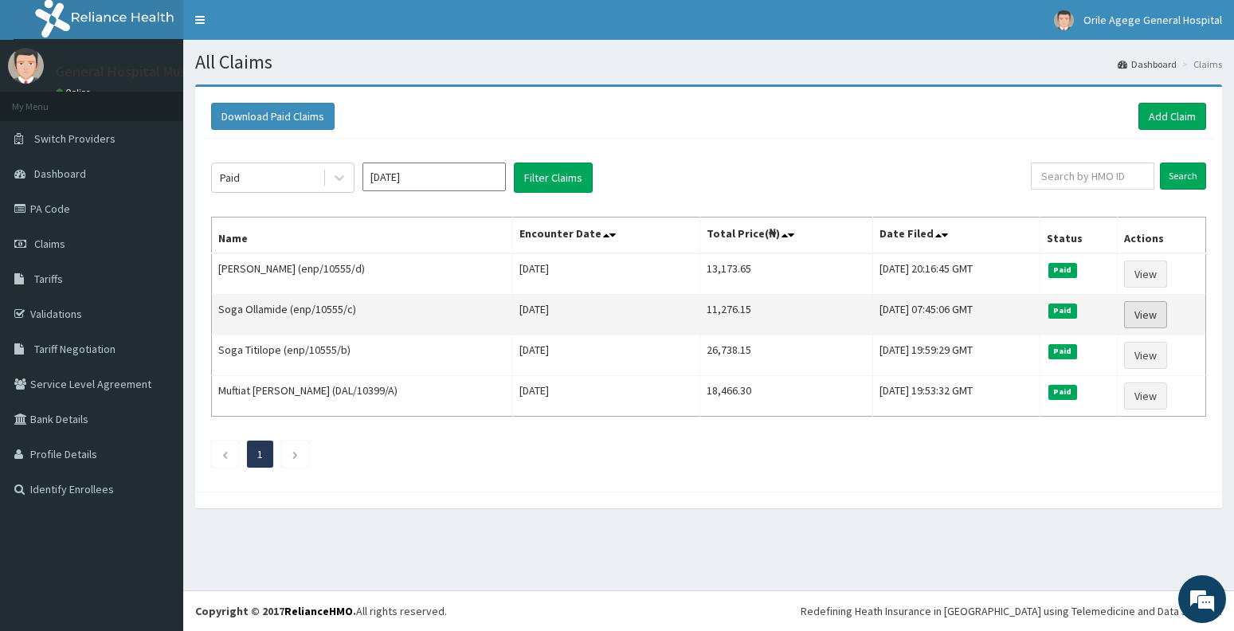
click at [1142, 309] on link "View" at bounding box center [1145, 314] width 43 height 27
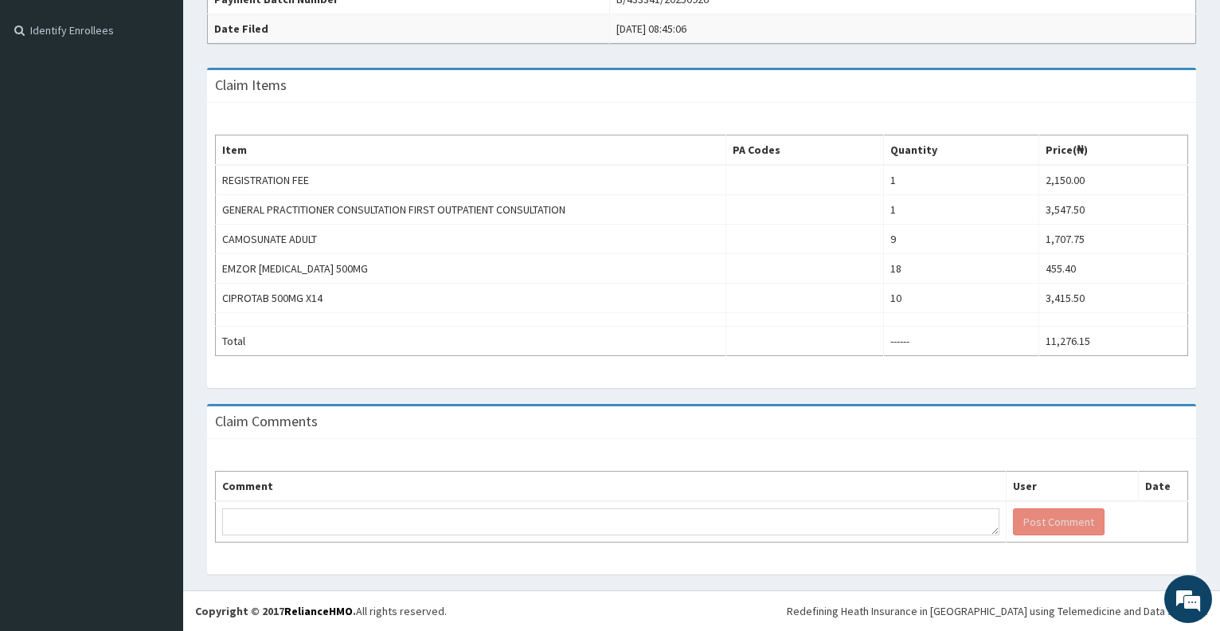
scroll to position [460, 0]
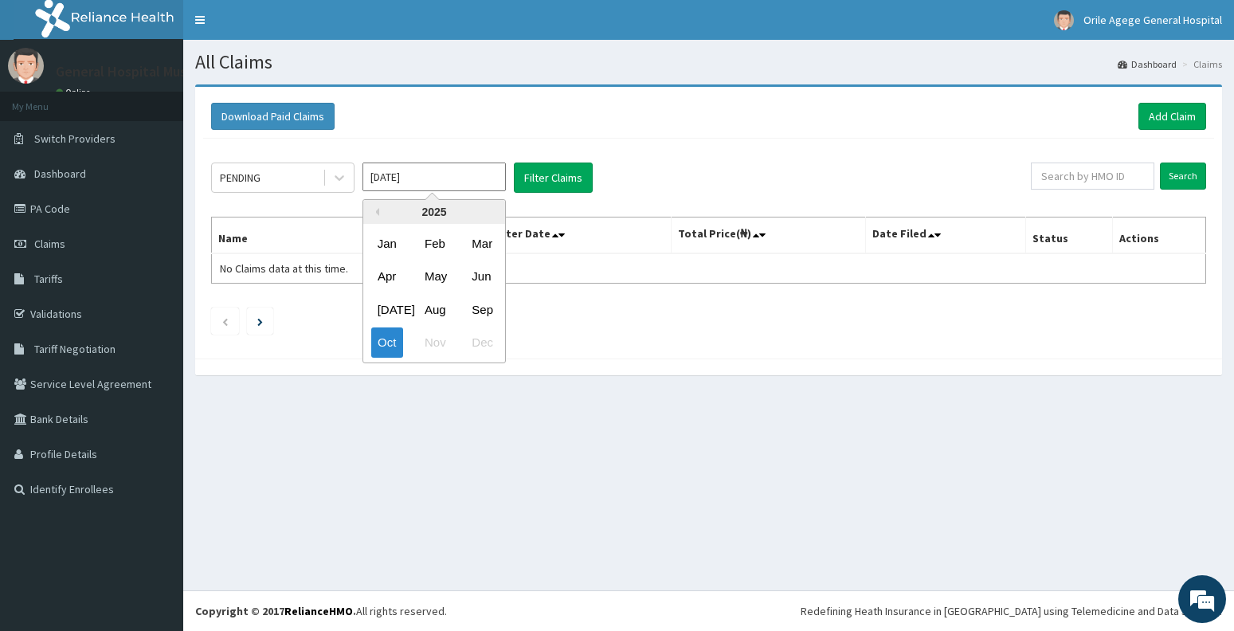
click at [468, 183] on input "[DATE]" at bounding box center [433, 176] width 143 height 29
click at [483, 303] on div "Sep" at bounding box center [481, 309] width 32 height 29
type input "Sep 2025"
click at [300, 174] on div "PENDING" at bounding box center [267, 177] width 111 height 25
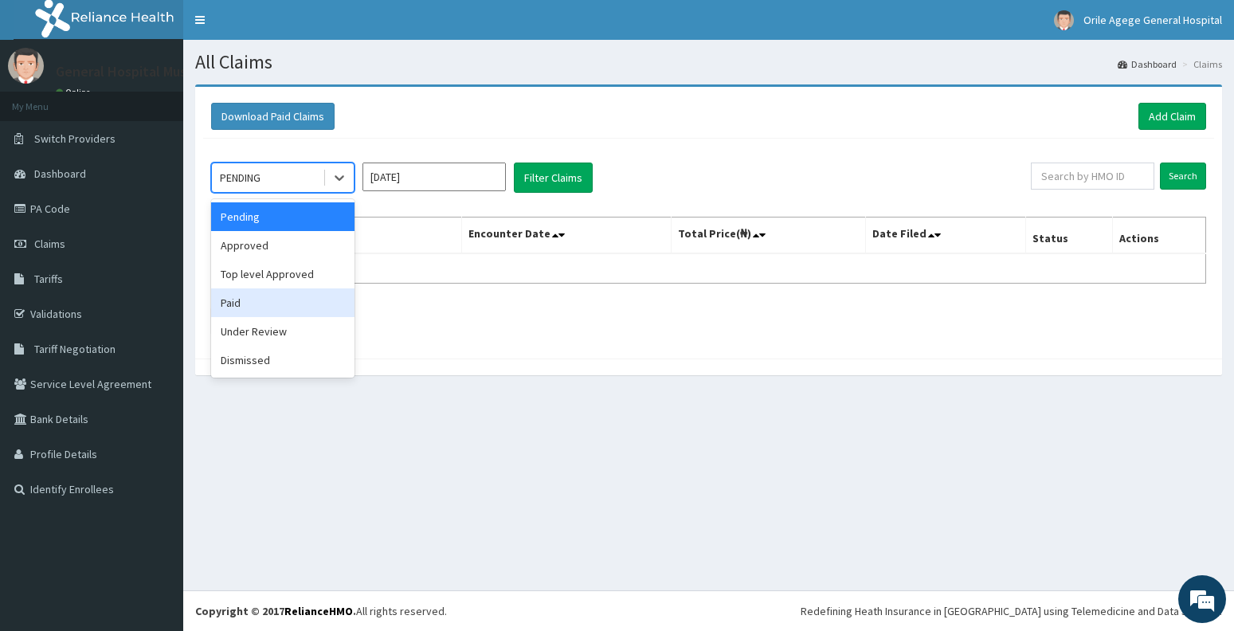
click at [292, 297] on div "Paid" at bounding box center [282, 302] width 143 height 29
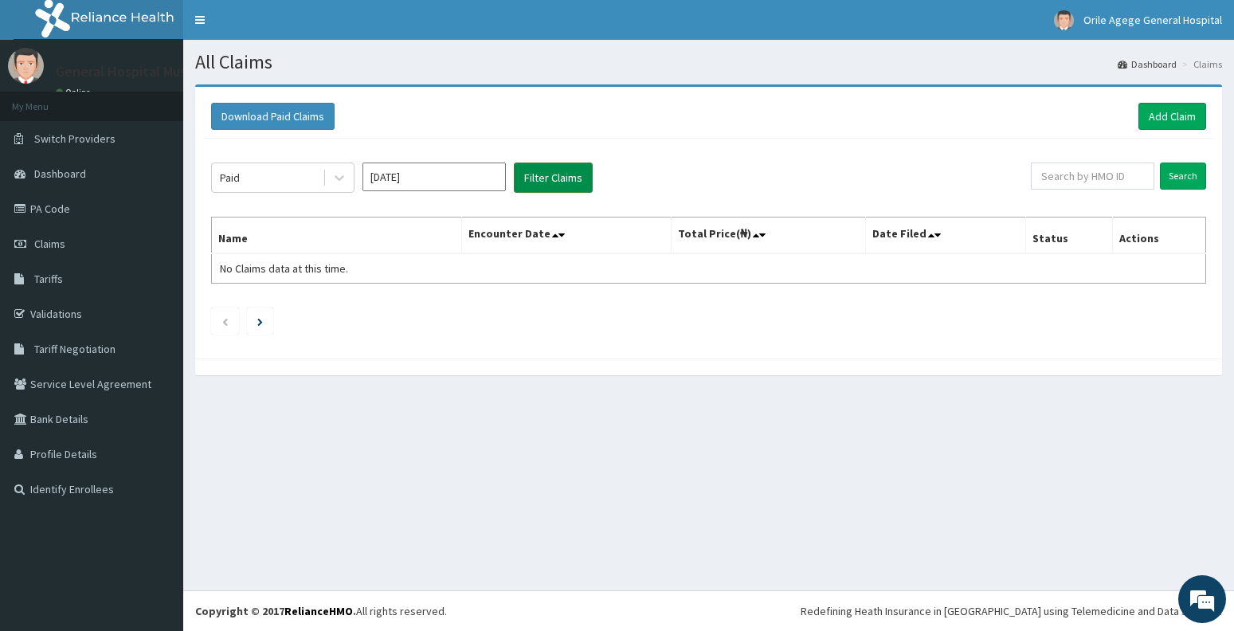
click at [550, 178] on button "Filter Claims" at bounding box center [553, 177] width 79 height 30
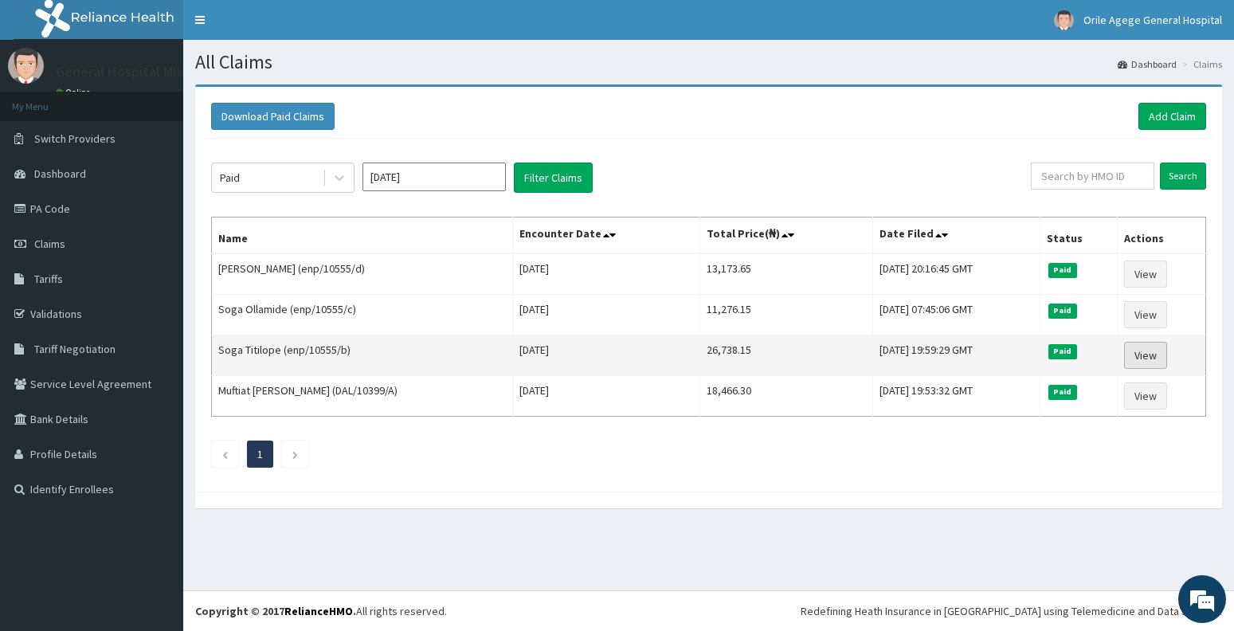
click at [1153, 360] on link "View" at bounding box center [1145, 355] width 43 height 27
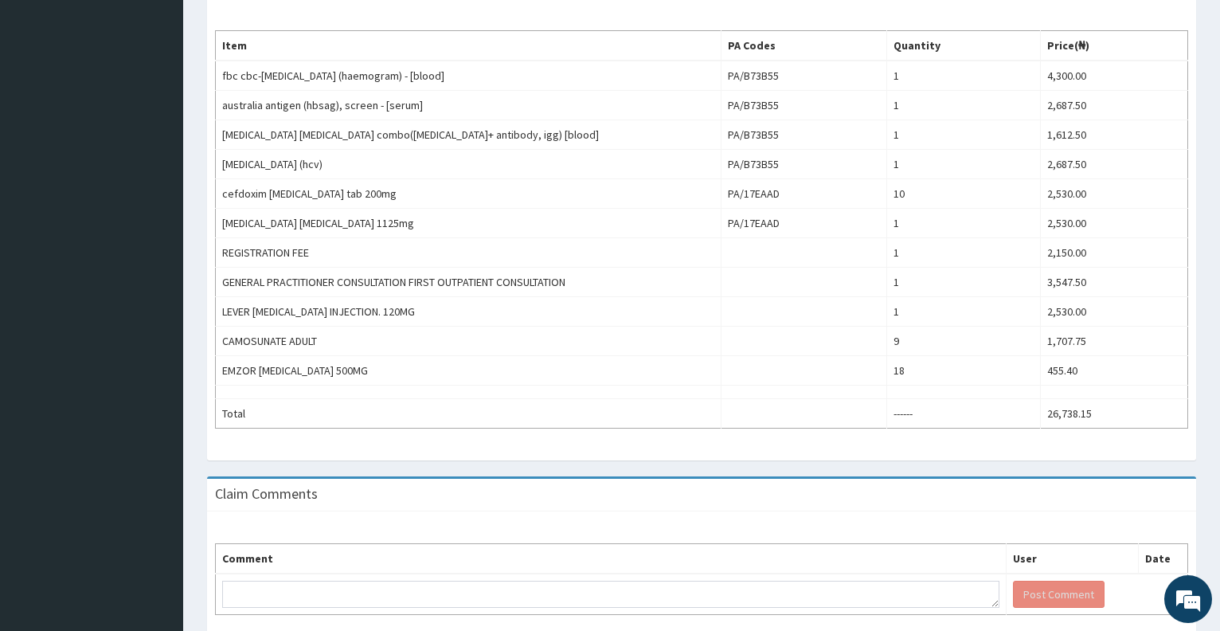
scroll to position [523, 0]
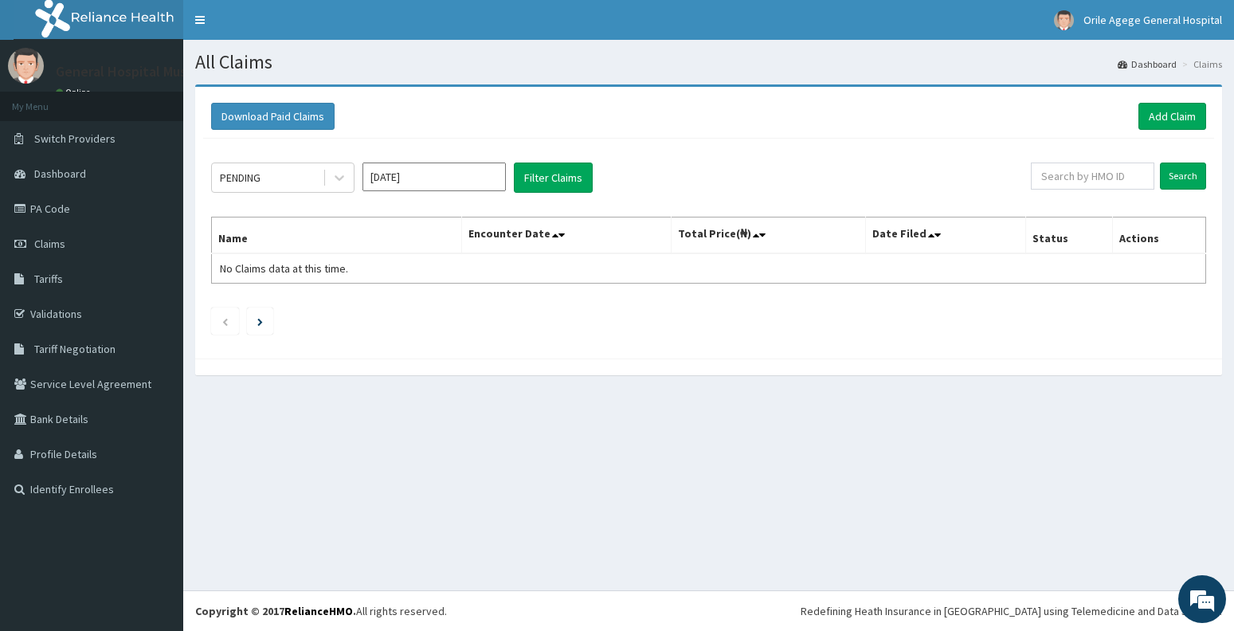
click at [426, 176] on input "[DATE]" at bounding box center [433, 176] width 143 height 29
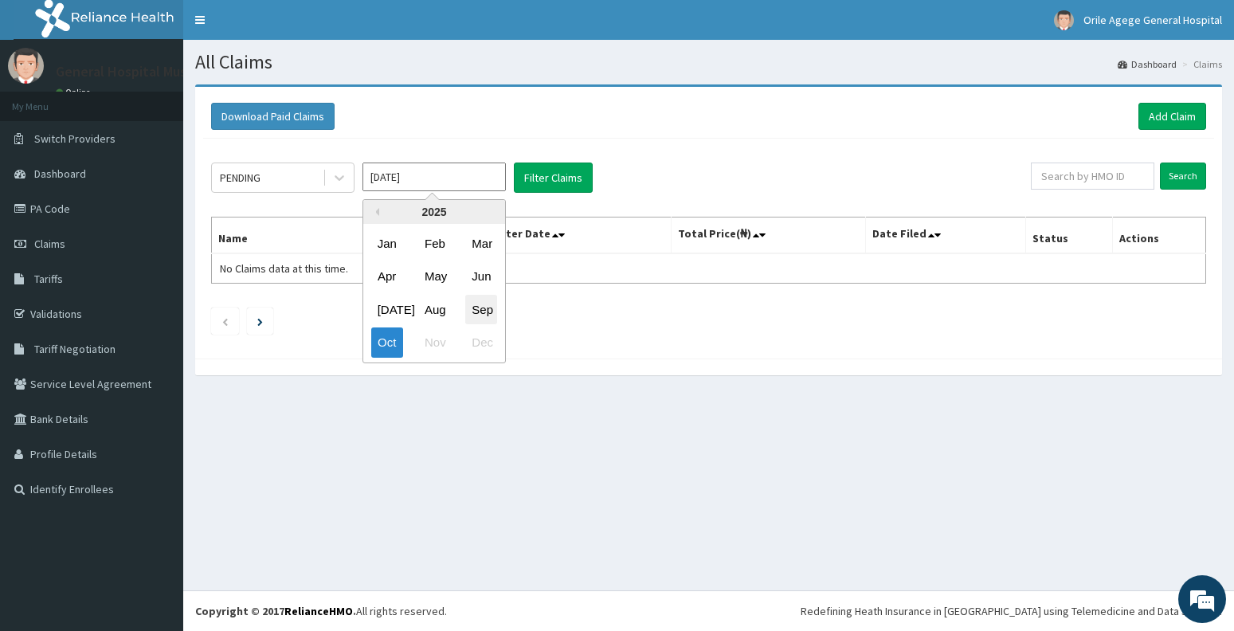
click at [472, 314] on div "Sep" at bounding box center [481, 309] width 32 height 29
type input "Sep 2025"
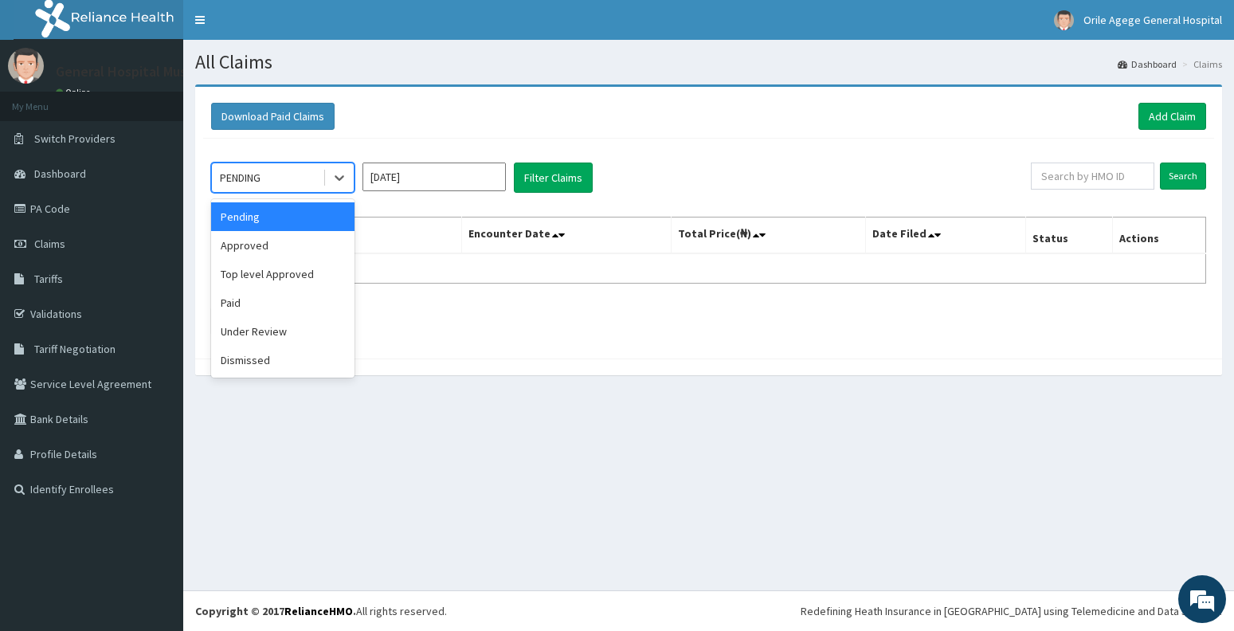
click at [283, 187] on div "PENDING" at bounding box center [267, 177] width 111 height 25
click at [273, 307] on div "Paid" at bounding box center [282, 302] width 143 height 29
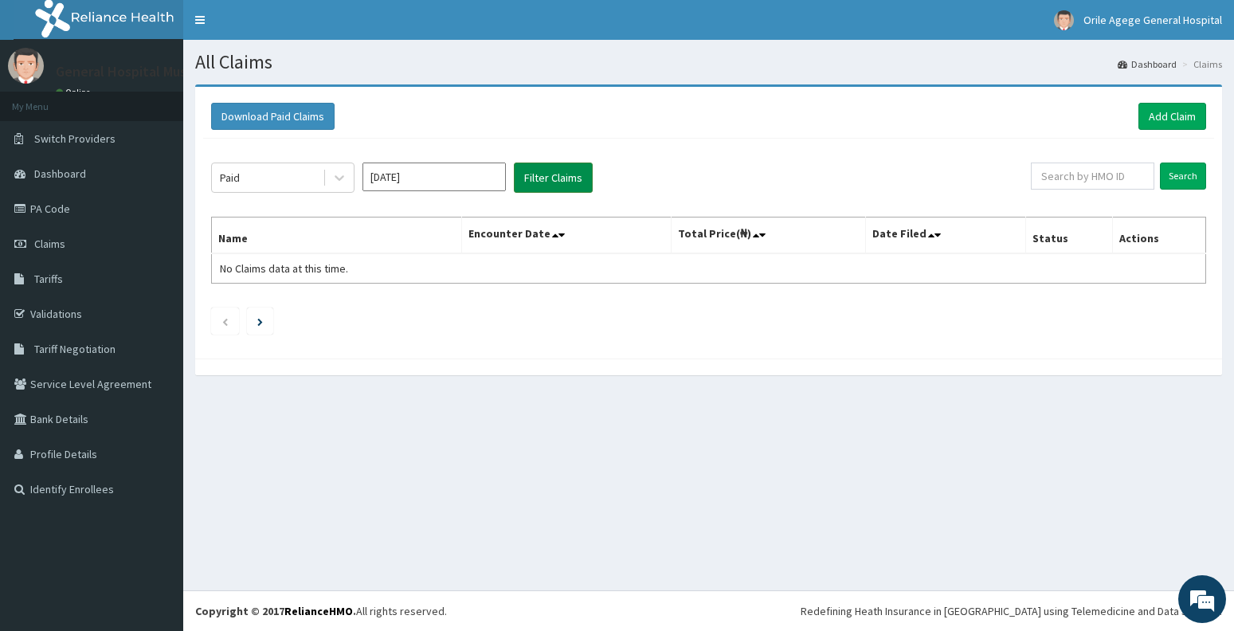
click at [564, 173] on button "Filter Claims" at bounding box center [553, 177] width 79 height 30
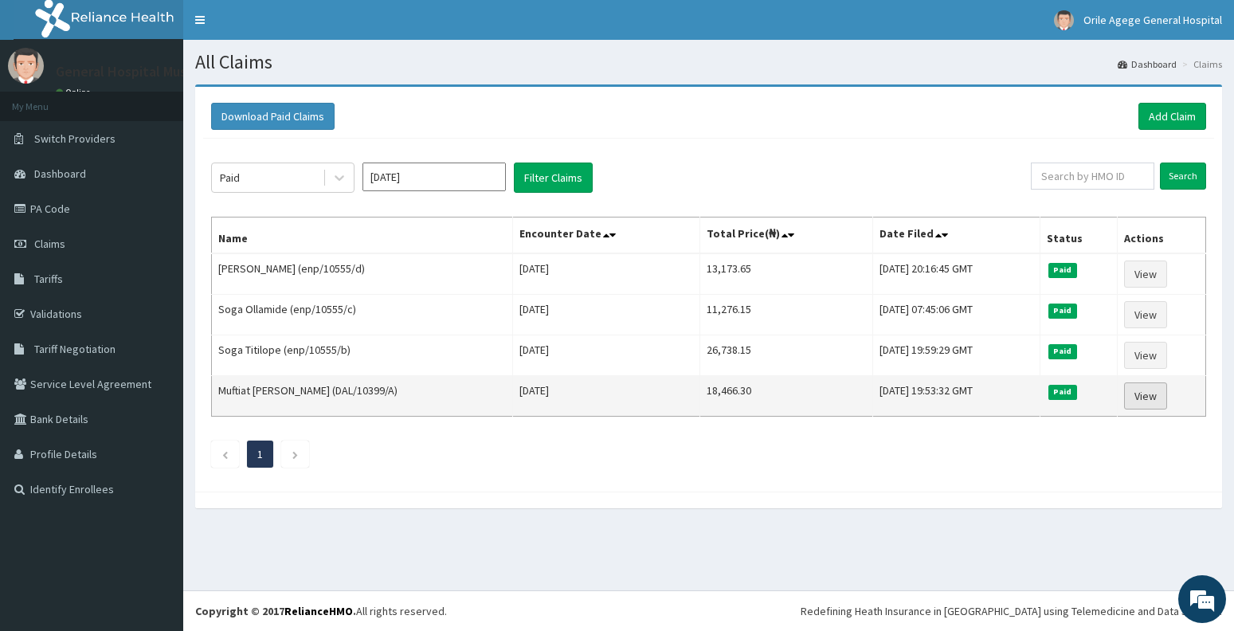
click at [1154, 401] on link "View" at bounding box center [1145, 395] width 43 height 27
